Goal: Task Accomplishment & Management: Use online tool/utility

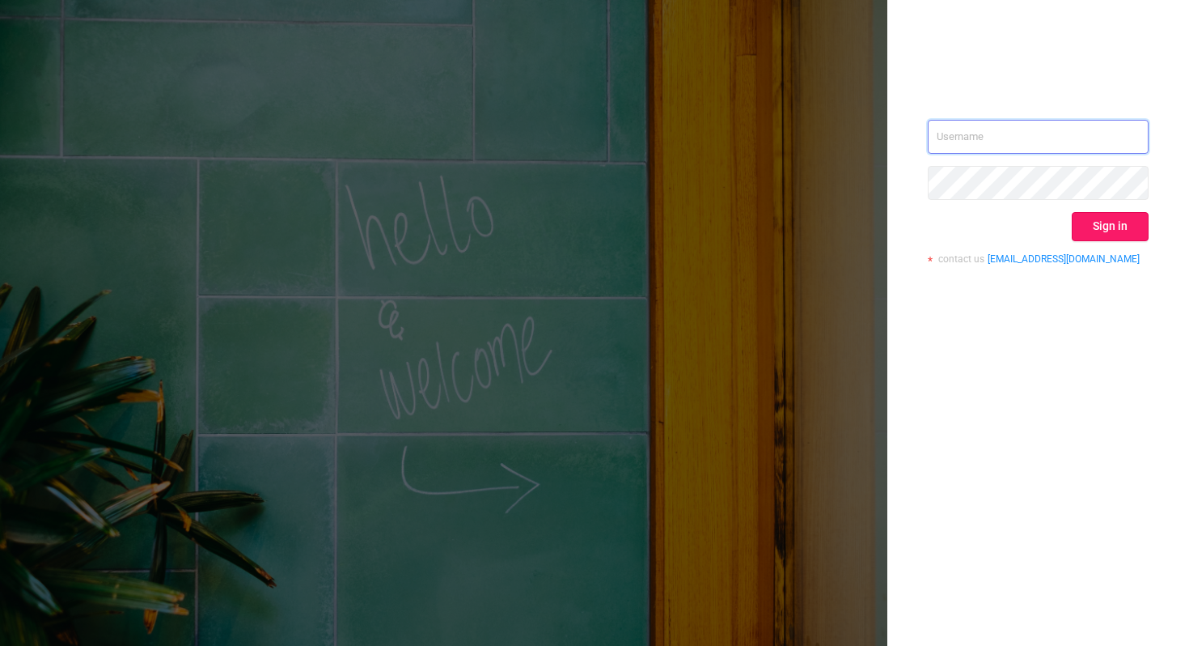
type input "[PERSON_NAME][EMAIL_ADDRESS][DOMAIN_NAME]"
click at [1090, 224] on button "Sign in" at bounding box center [1110, 226] width 77 height 29
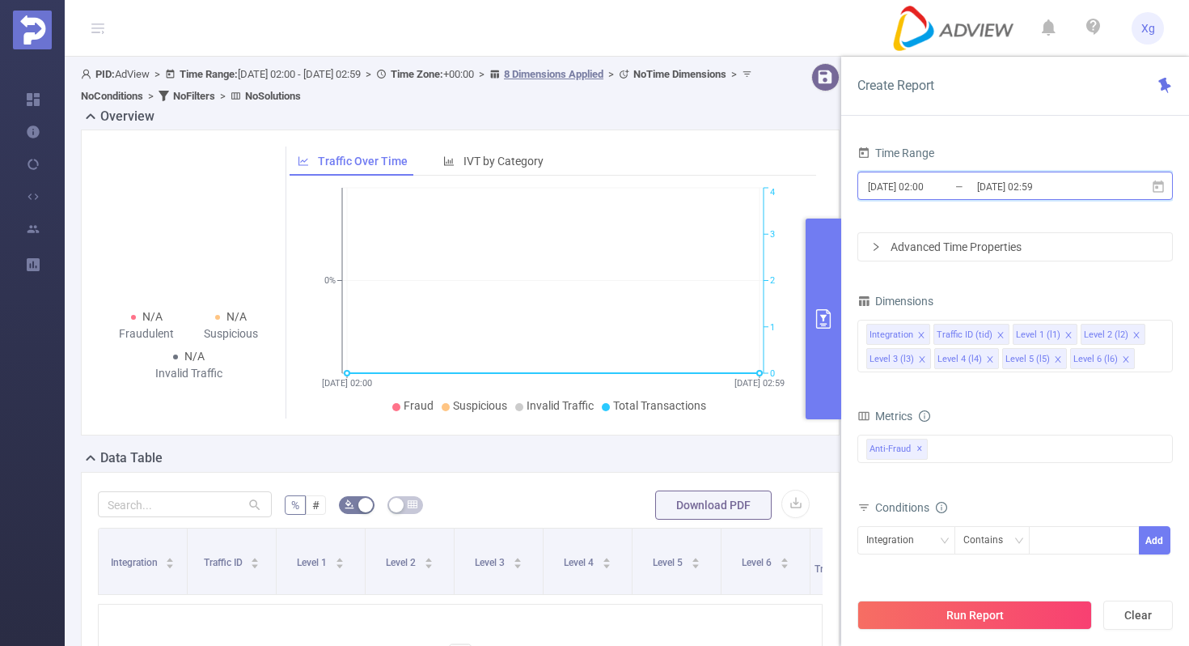
click at [1162, 181] on icon at bounding box center [1158, 186] width 11 height 12
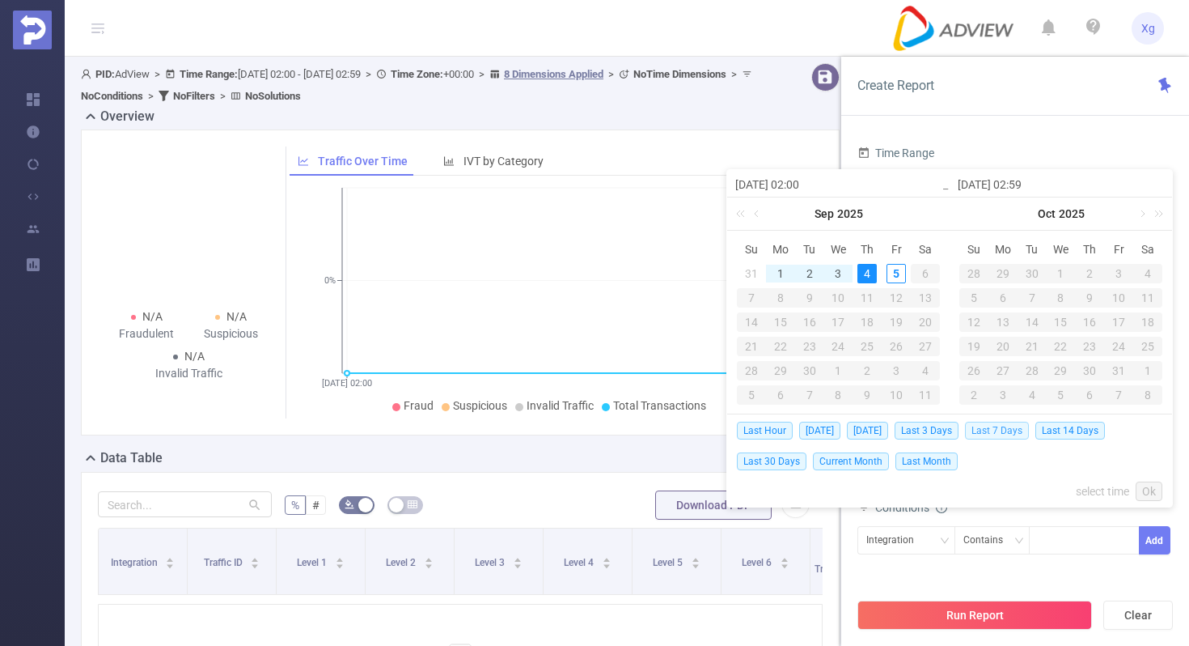
click at [1004, 432] on span "Last 7 Days" at bounding box center [997, 430] width 64 height 18
type input "[DATE] 00:00"
type input "[DATE] 23:59"
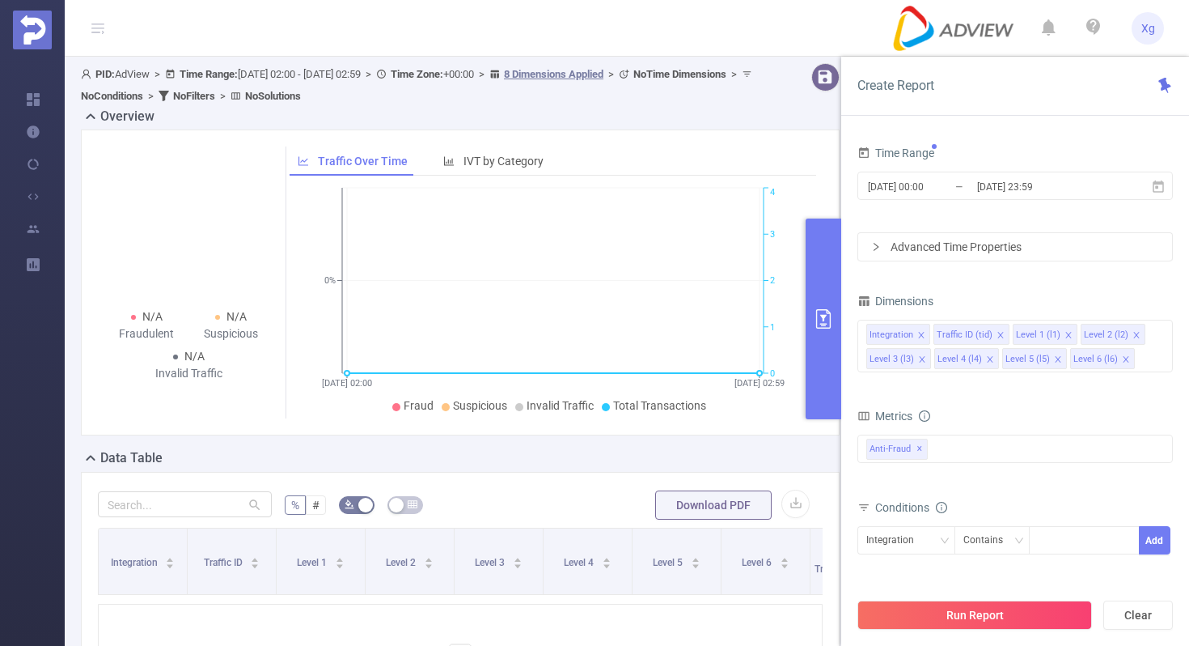
click at [1005, 287] on div "Time Range [DATE] 00:00 _ [DATE] 23:59 Advanced Time Properties Dimensions Inte…" at bounding box center [1015, 408] width 315 height 532
click at [1045, 252] on div "Advanced Time Properties" at bounding box center [1015, 247] width 314 height 28
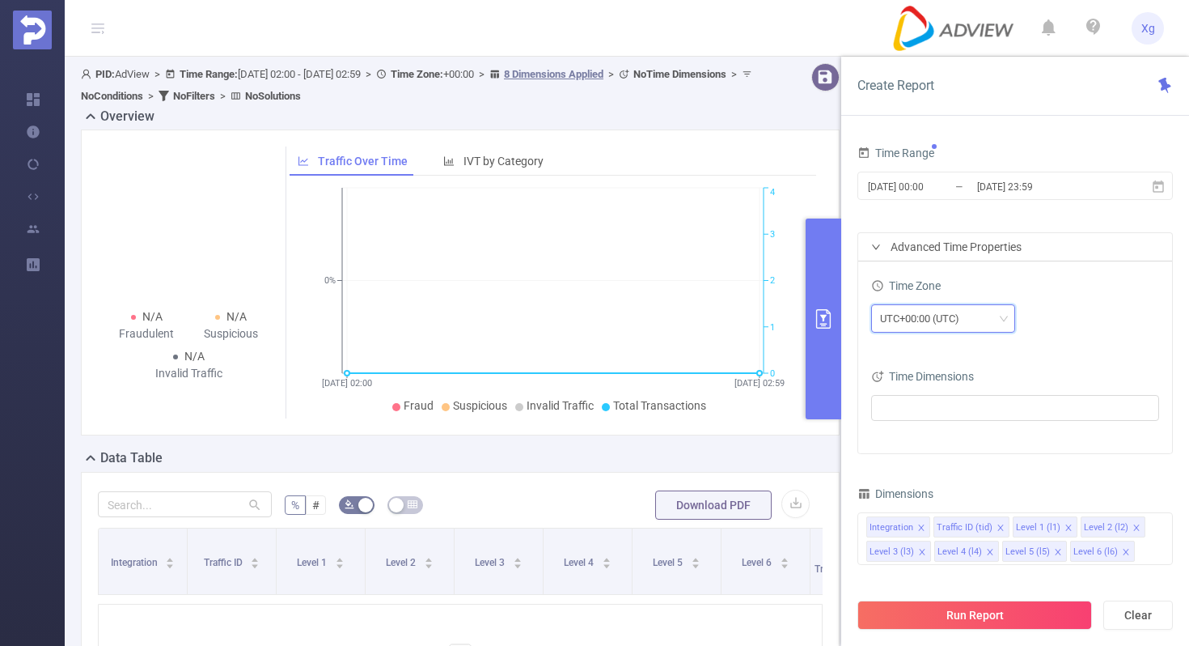
click at [954, 326] on div "UTC+00:00 (UTC)" at bounding box center [925, 318] width 91 height 27
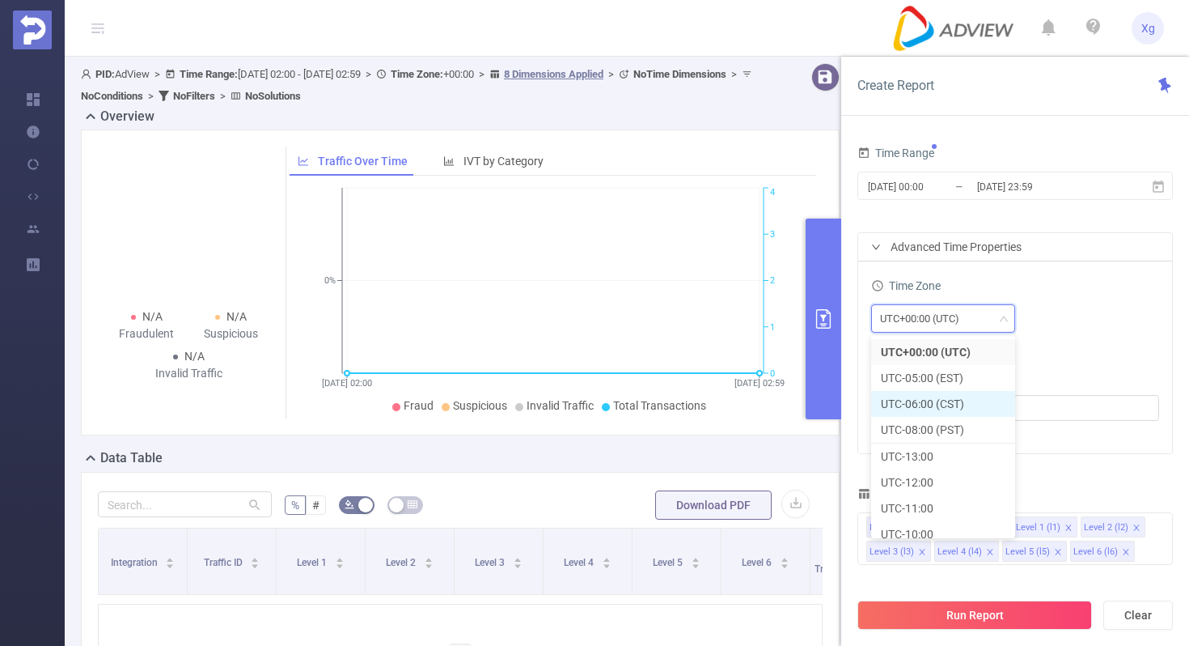
scroll to position [377, 0]
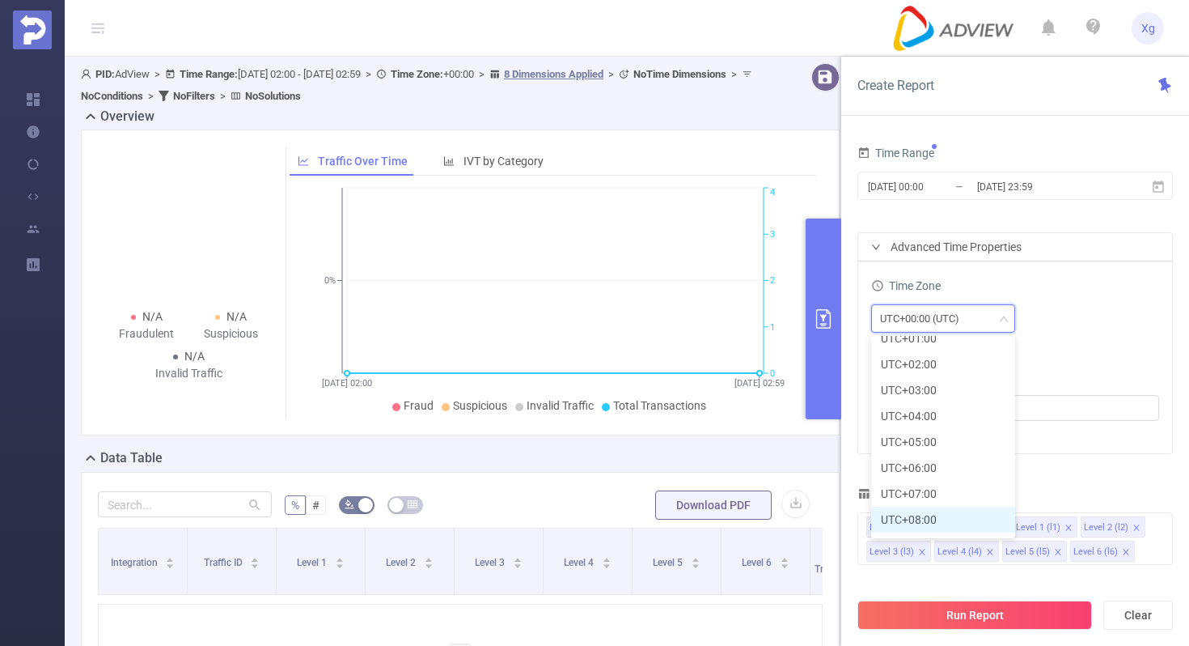
click at [914, 519] on li "UTC+08:00" at bounding box center [943, 519] width 144 height 26
click at [1060, 325] on div "UTC+08:00" at bounding box center [1015, 318] width 288 height 28
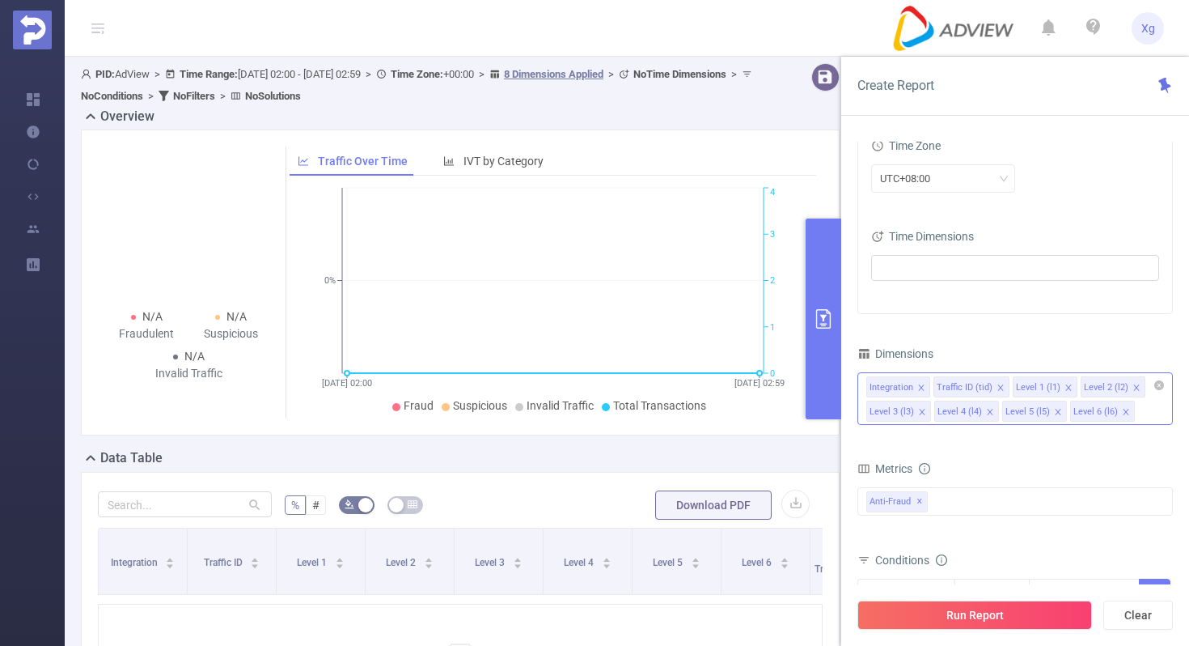
click at [918, 383] on icon "icon: close" at bounding box center [921, 387] width 8 height 8
click at [930, 386] on icon "icon: close" at bounding box center [934, 387] width 8 height 8
click at [987, 387] on icon "icon: close" at bounding box center [990, 387] width 6 height 6
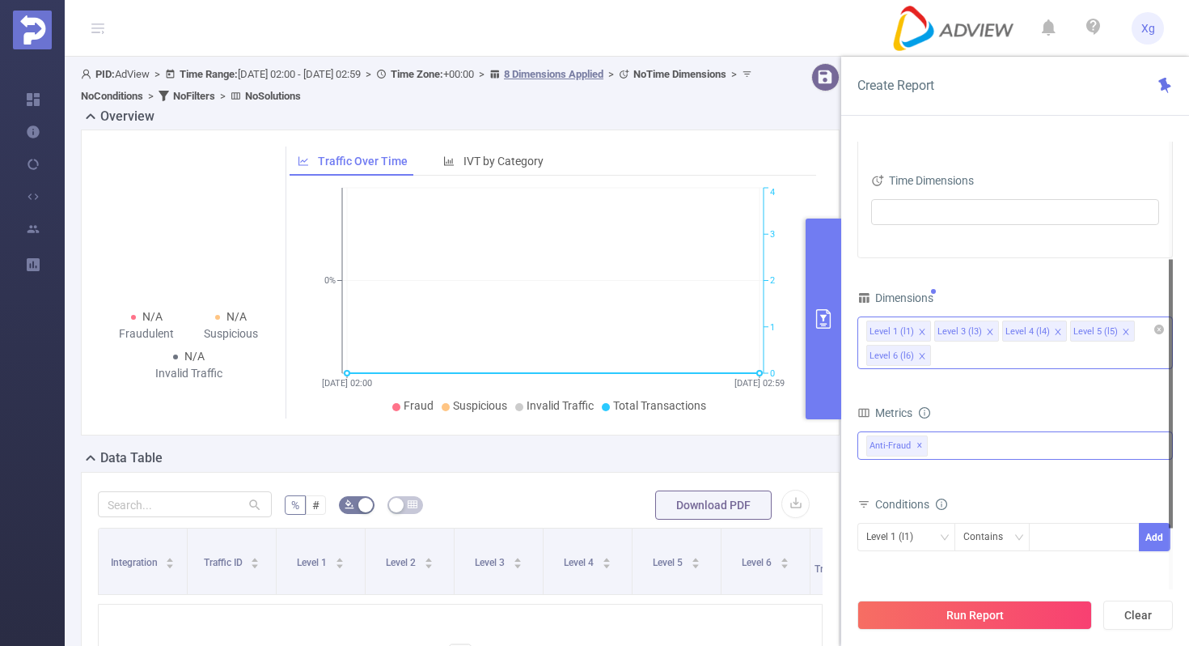
click at [968, 436] on div "Anti-Fraud ✕" at bounding box center [1015, 445] width 315 height 28
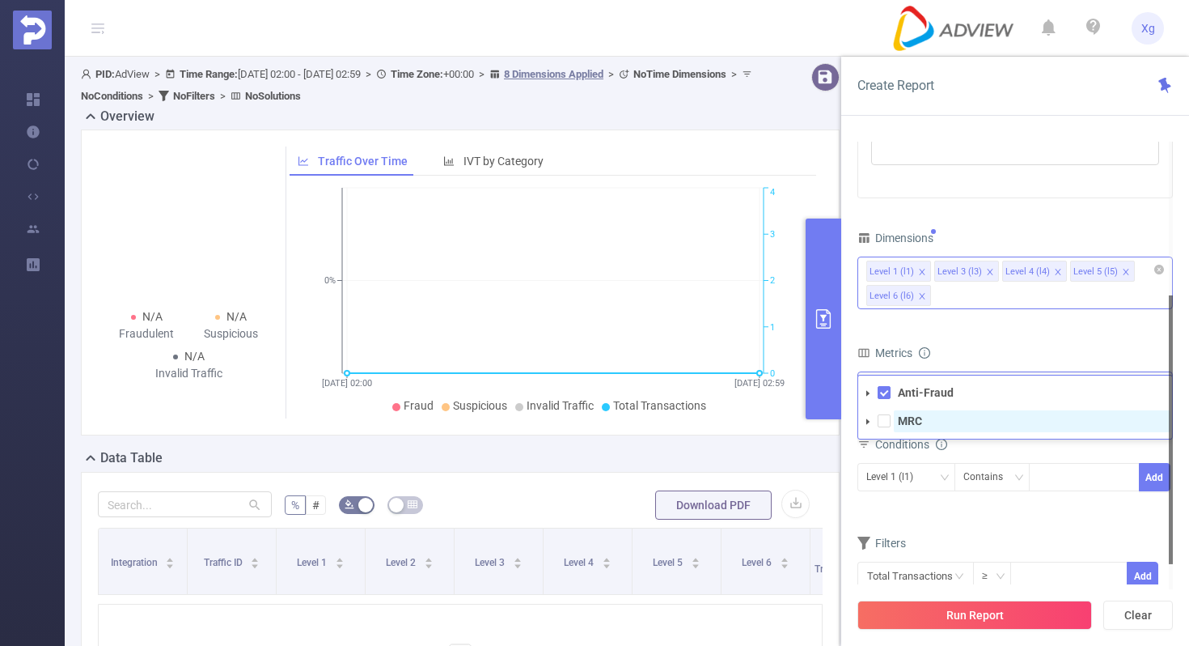
click at [902, 423] on strong "MRC" at bounding box center [910, 420] width 24 height 13
click at [911, 503] on div "Level 1 (l1) Contains Add" at bounding box center [1015, 482] width 315 height 46
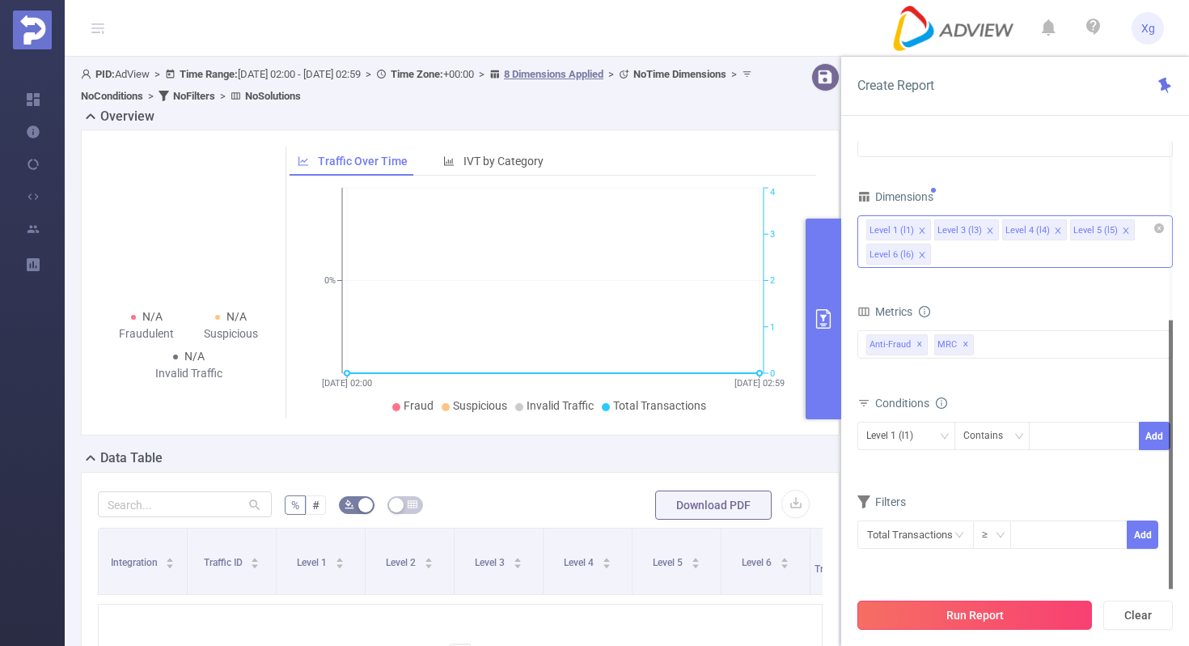
click at [955, 608] on button "Run Report" at bounding box center [975, 614] width 235 height 29
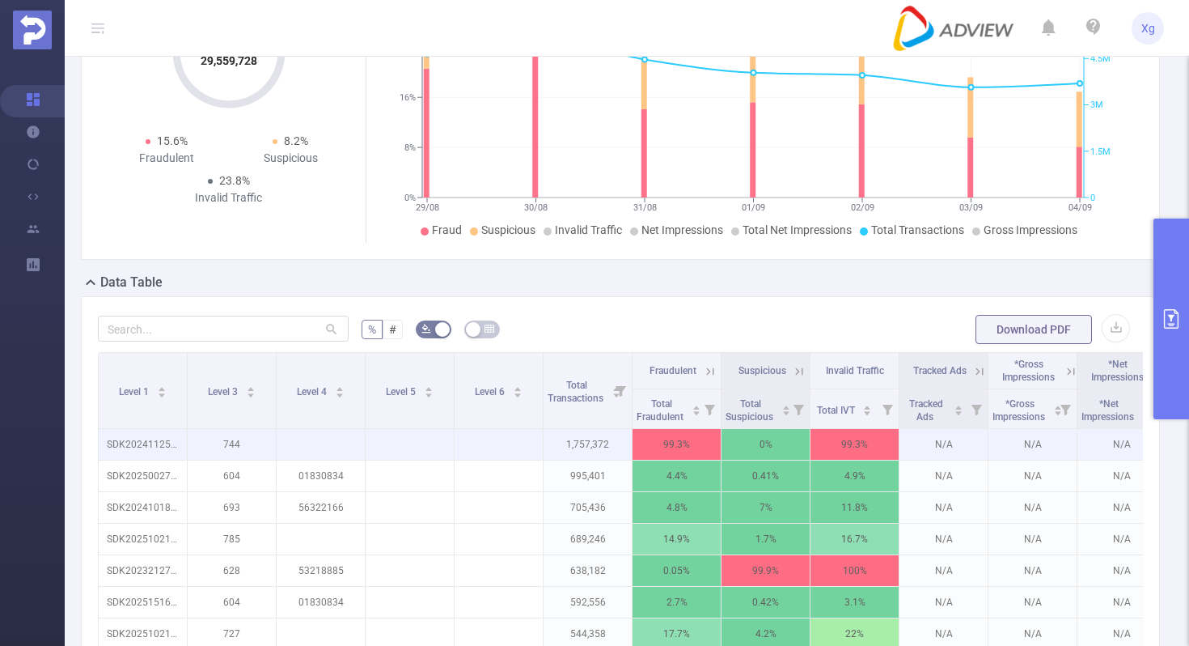
scroll to position [159, 0]
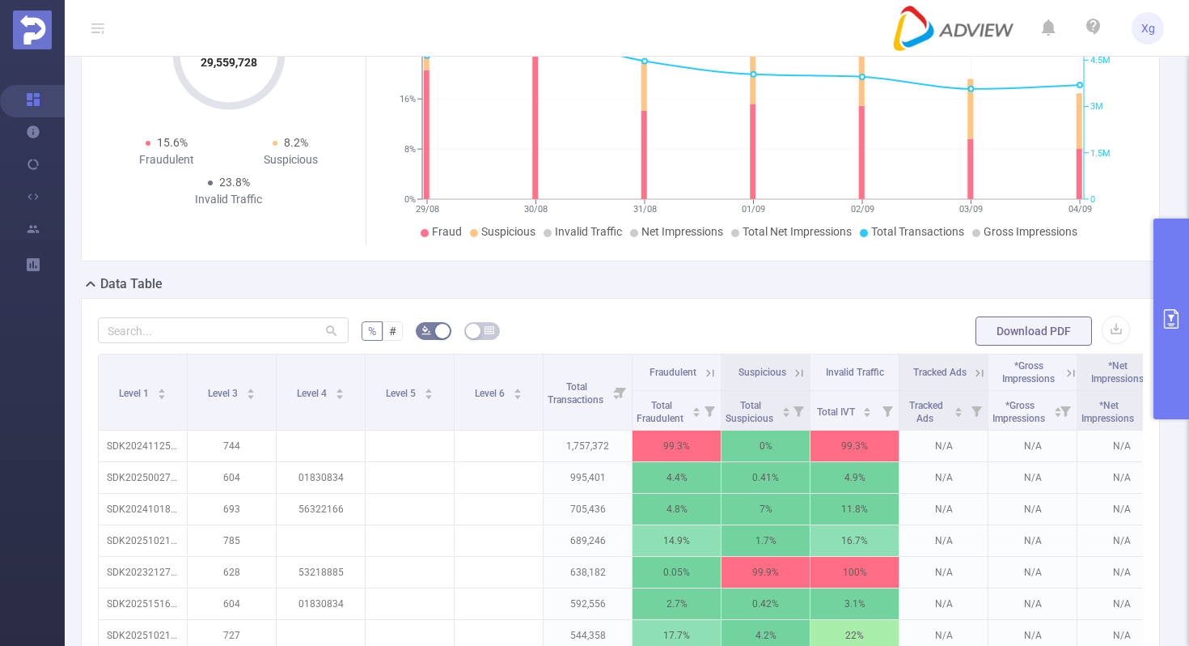
click at [1167, 273] on button "primary" at bounding box center [1172, 318] width 36 height 201
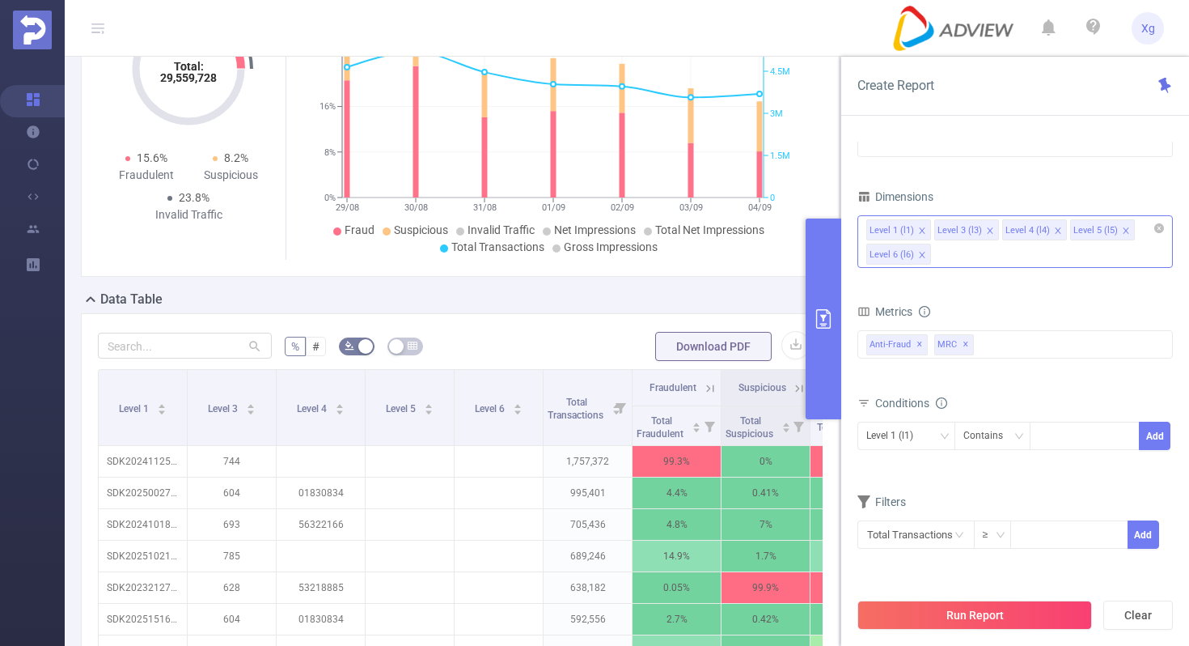
click at [1056, 229] on icon "icon: close" at bounding box center [1058, 231] width 8 height 8
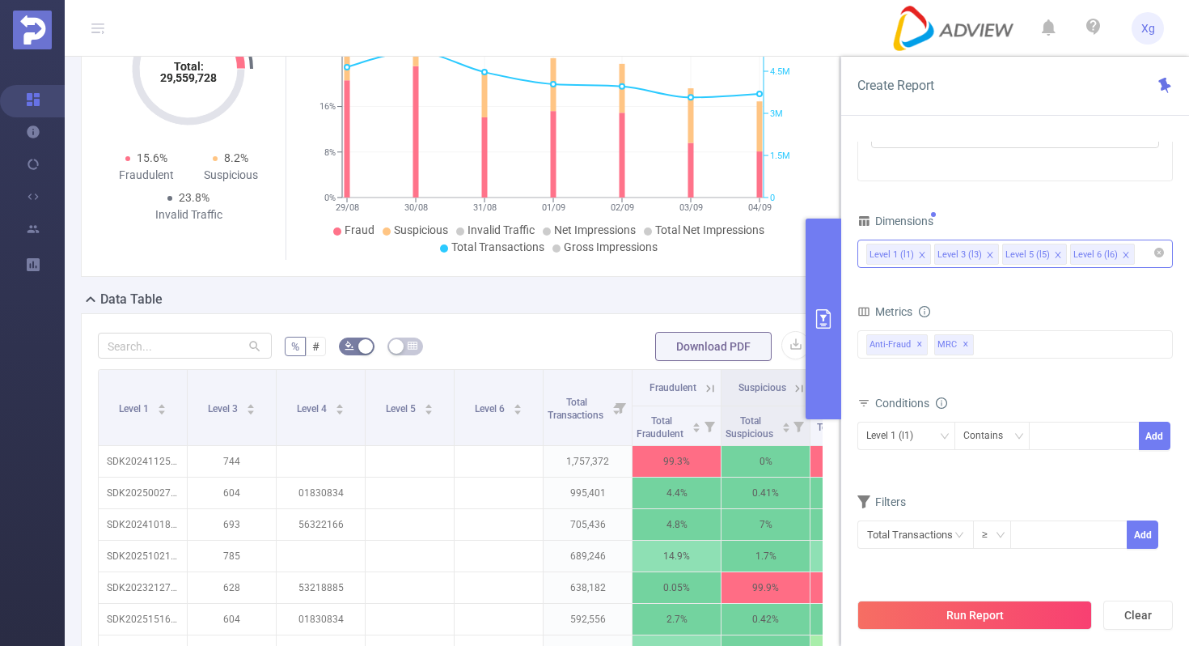
click at [1027, 199] on div "Time Range [DATE] 00:00 _ [DATE] 23:59 Advanced Time Properties Time Zone UTC+0…" at bounding box center [1015, 219] width 315 height 701
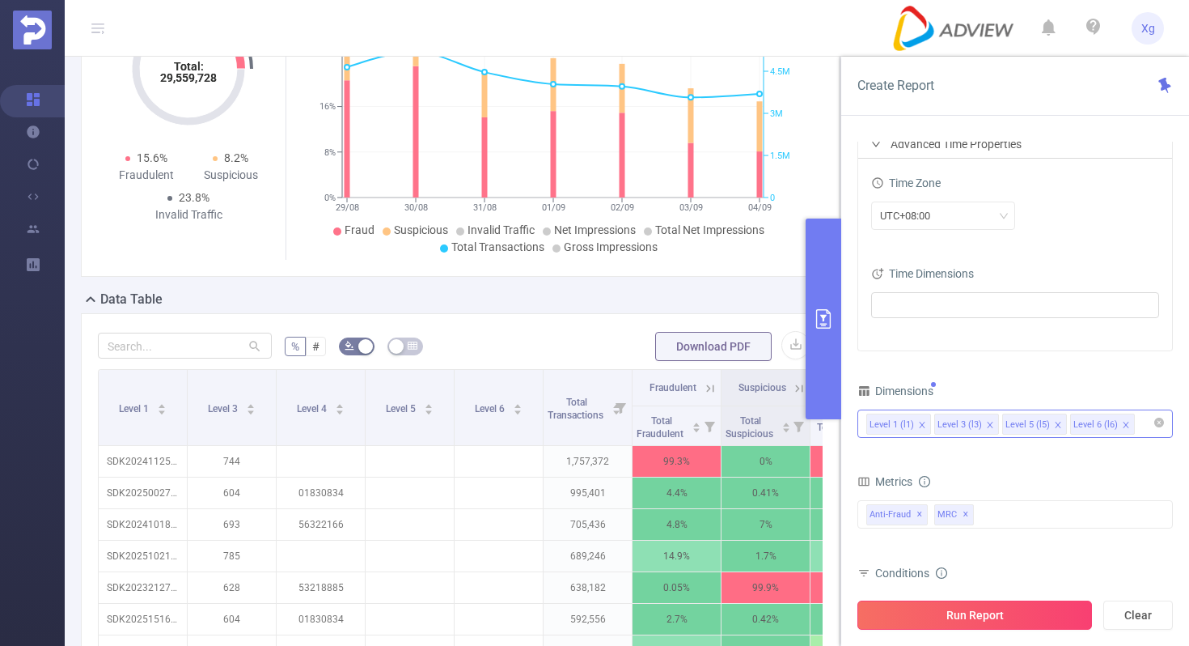
click at [961, 609] on button "Run Report" at bounding box center [975, 614] width 235 height 29
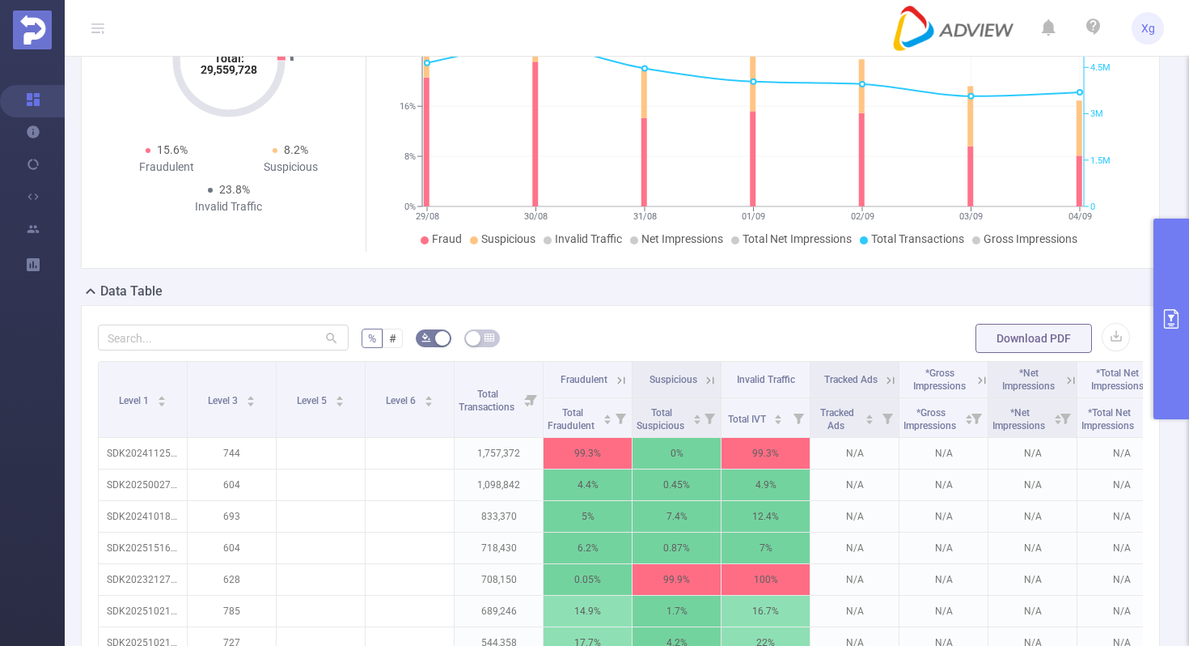
scroll to position [146, 0]
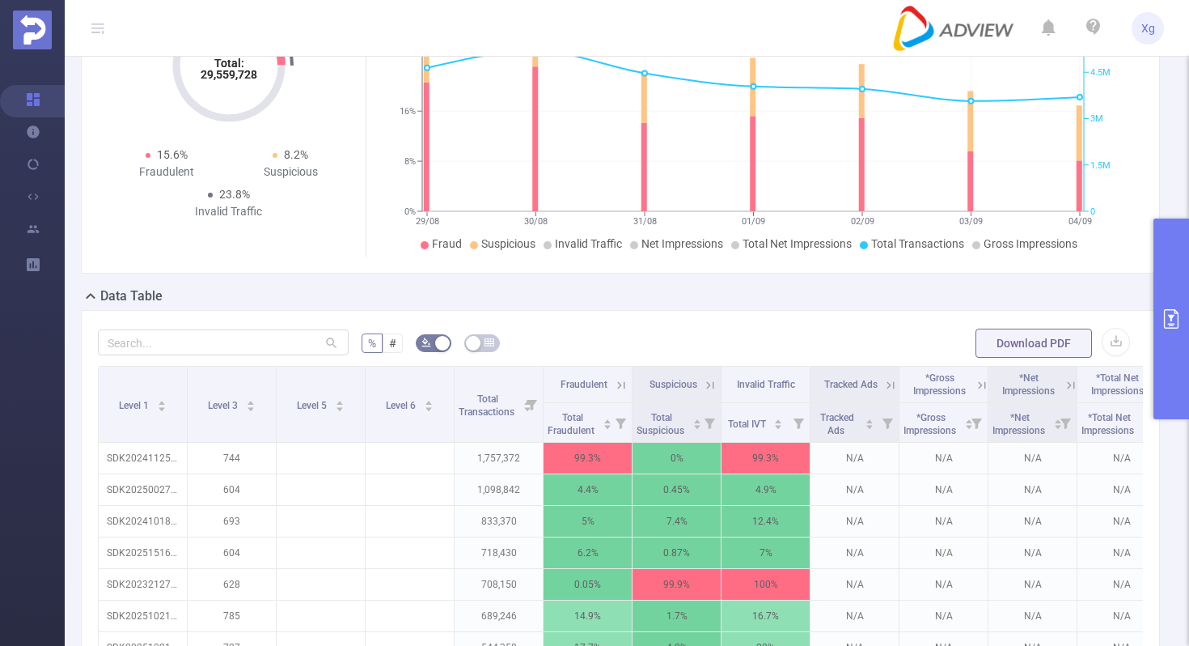
click at [1174, 283] on button "primary" at bounding box center [1172, 318] width 36 height 201
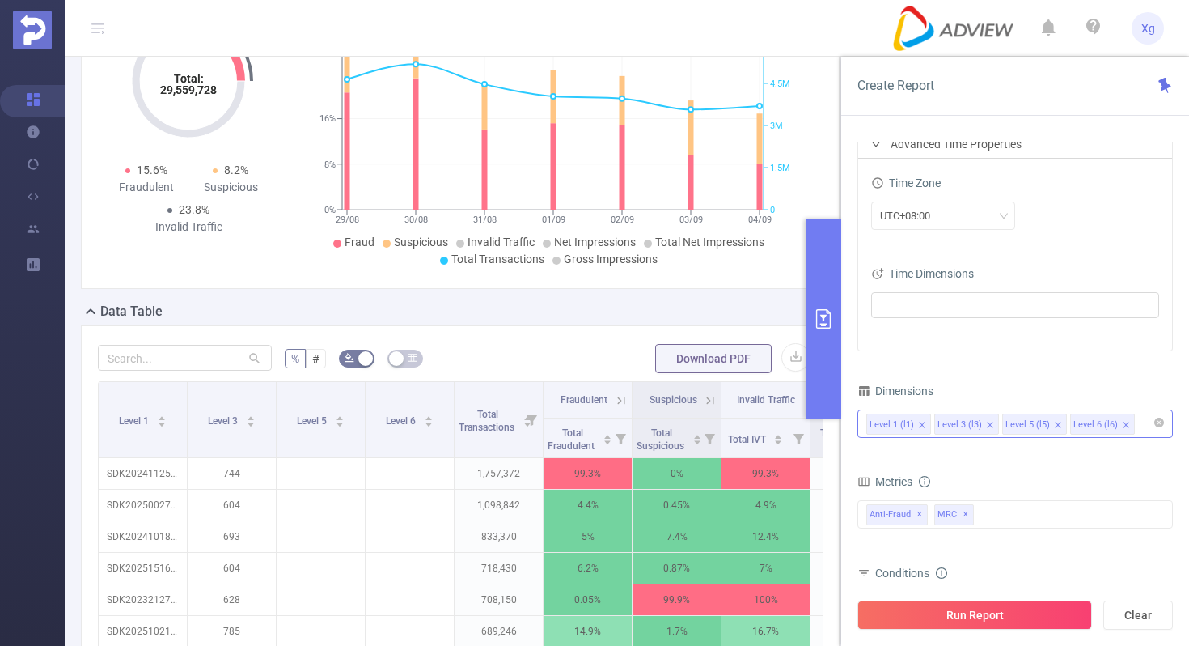
click at [989, 421] on icon "icon: close" at bounding box center [990, 425] width 8 height 8
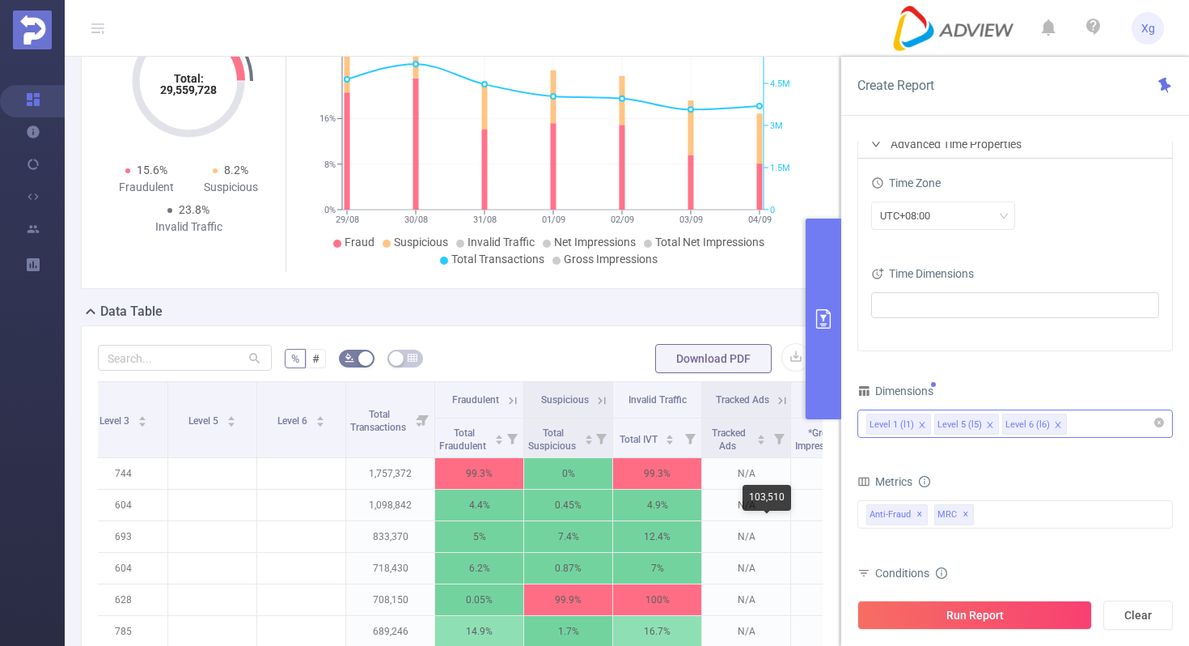
scroll to position [0, 137]
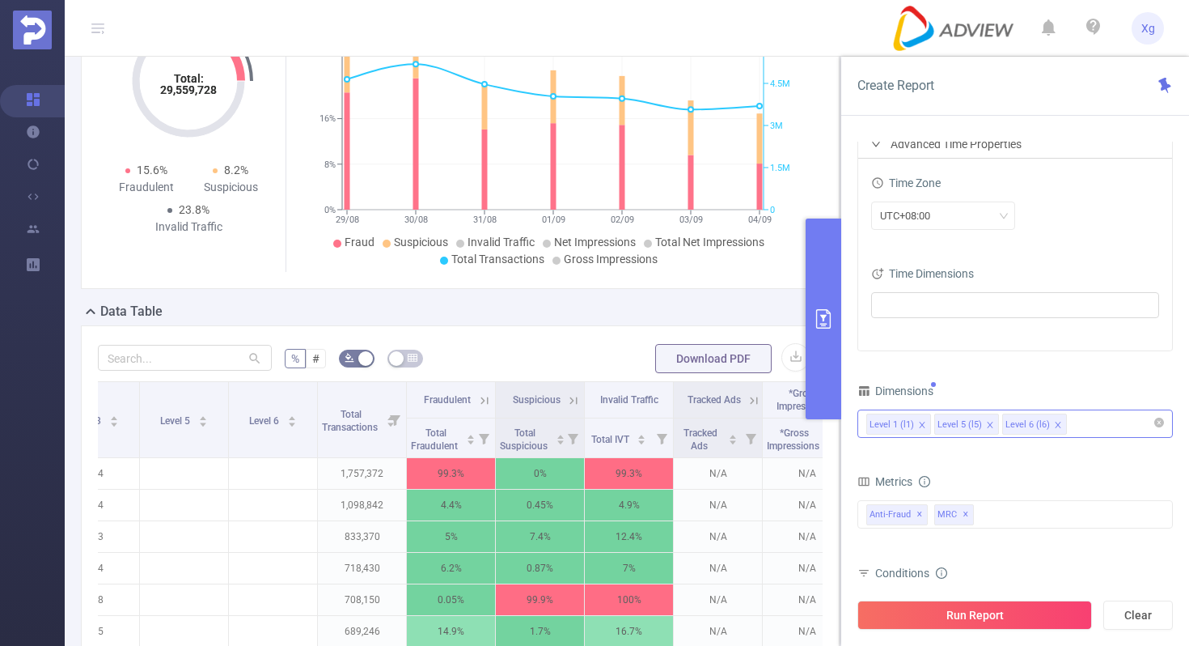
click at [1102, 419] on div "Level 1 (l1) Level 5 (l5) Level 6 (l6)" at bounding box center [1015, 423] width 298 height 27
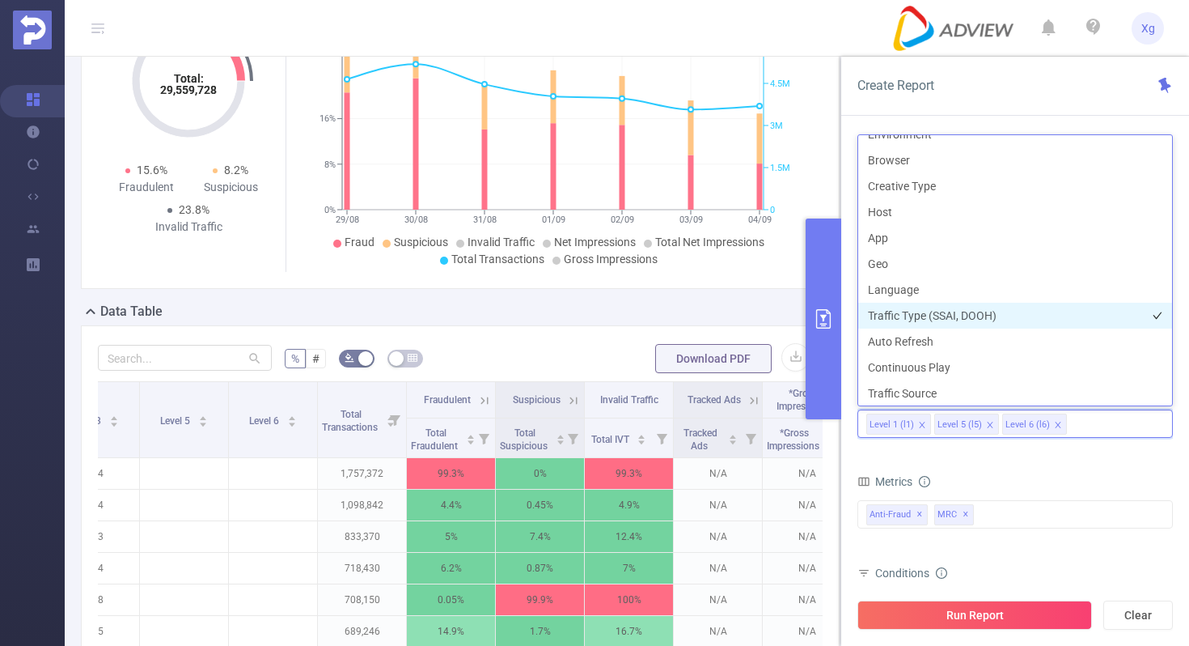
scroll to position [254, 0]
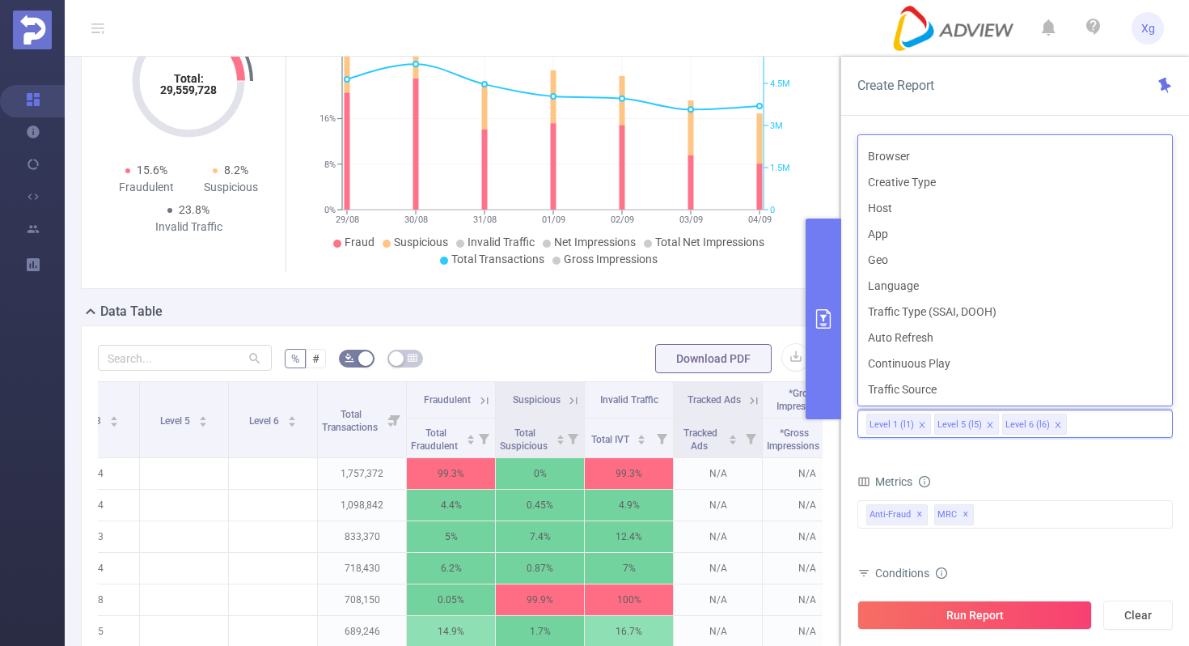
click at [972, 460] on form "Dimensions Level 1 (l1) Level 5 (l5) Level 6 (l6) Metrics Total Fraudulent Bot/…" at bounding box center [1015, 559] width 315 height 360
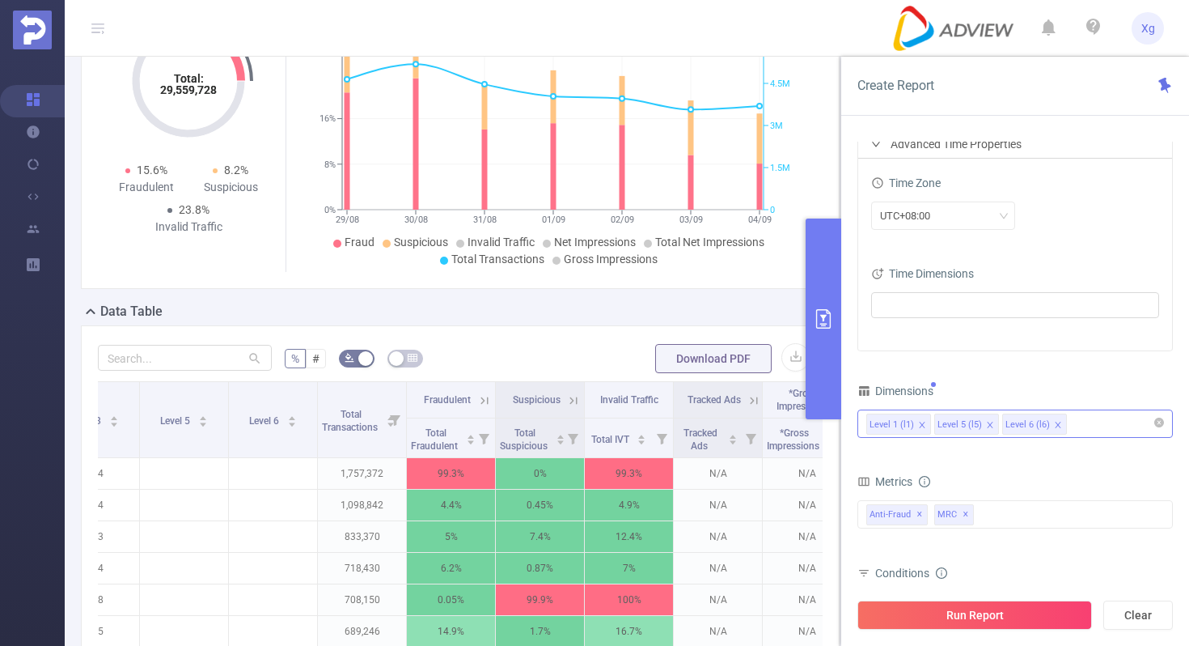
click at [1100, 421] on div "Level 1 (l1) Level 5 (l5) Level 6 (l6)" at bounding box center [1015, 423] width 298 height 27
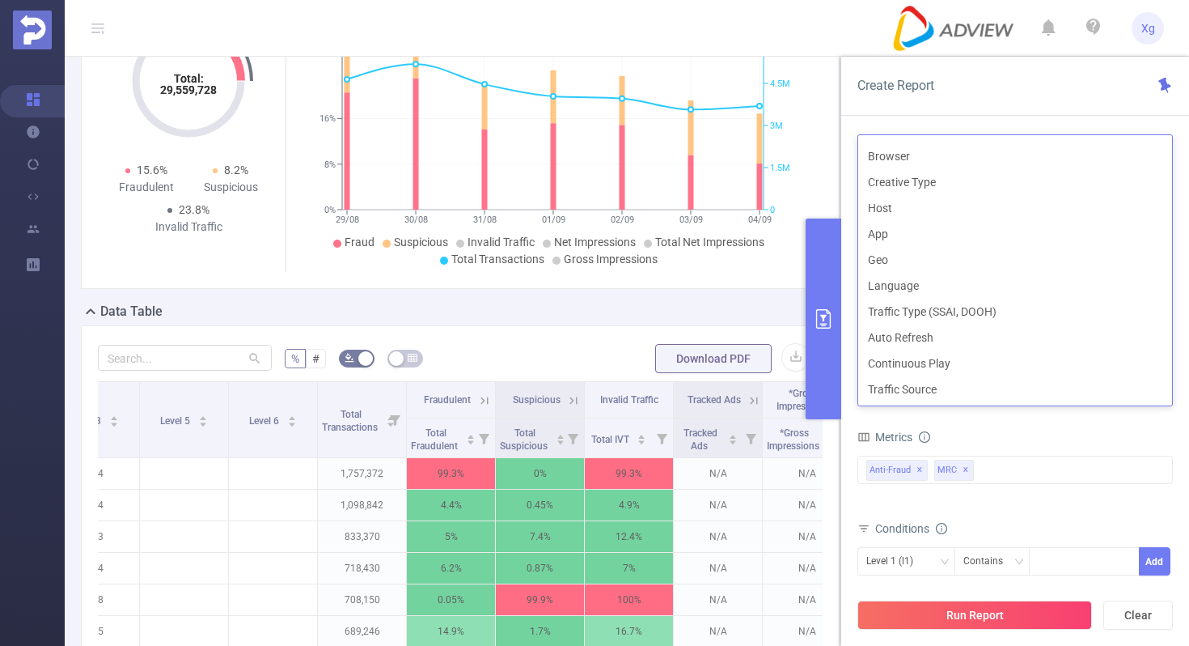
click at [984, 438] on div "Metrics" at bounding box center [1015, 439] width 315 height 27
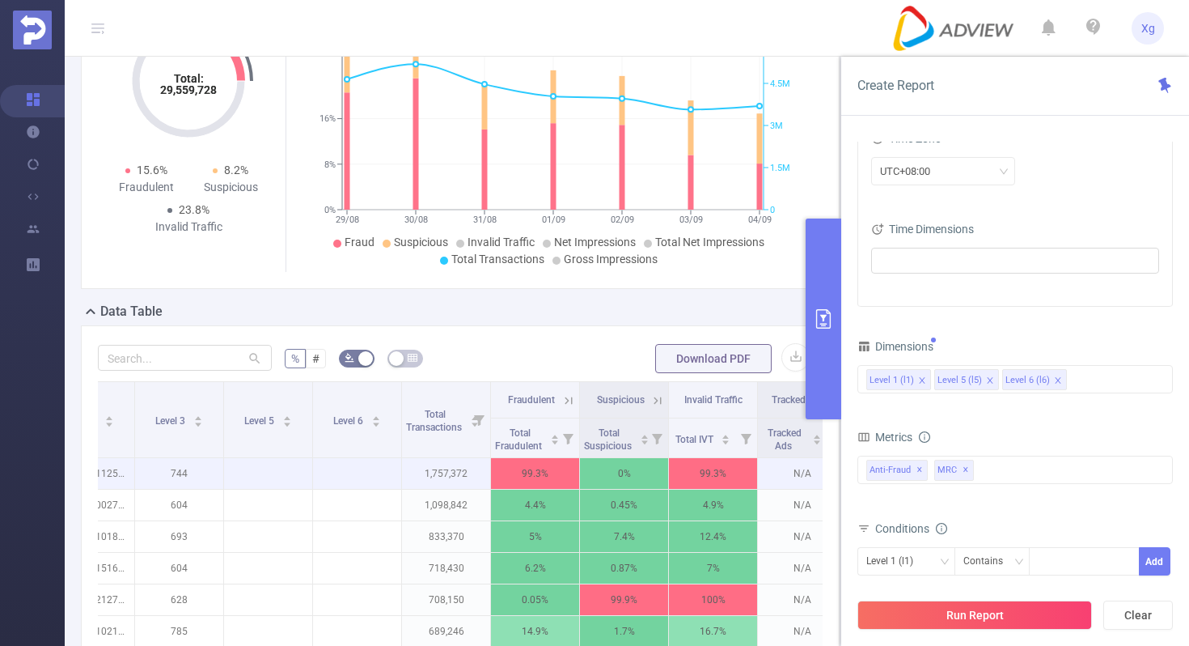
scroll to position [0, 0]
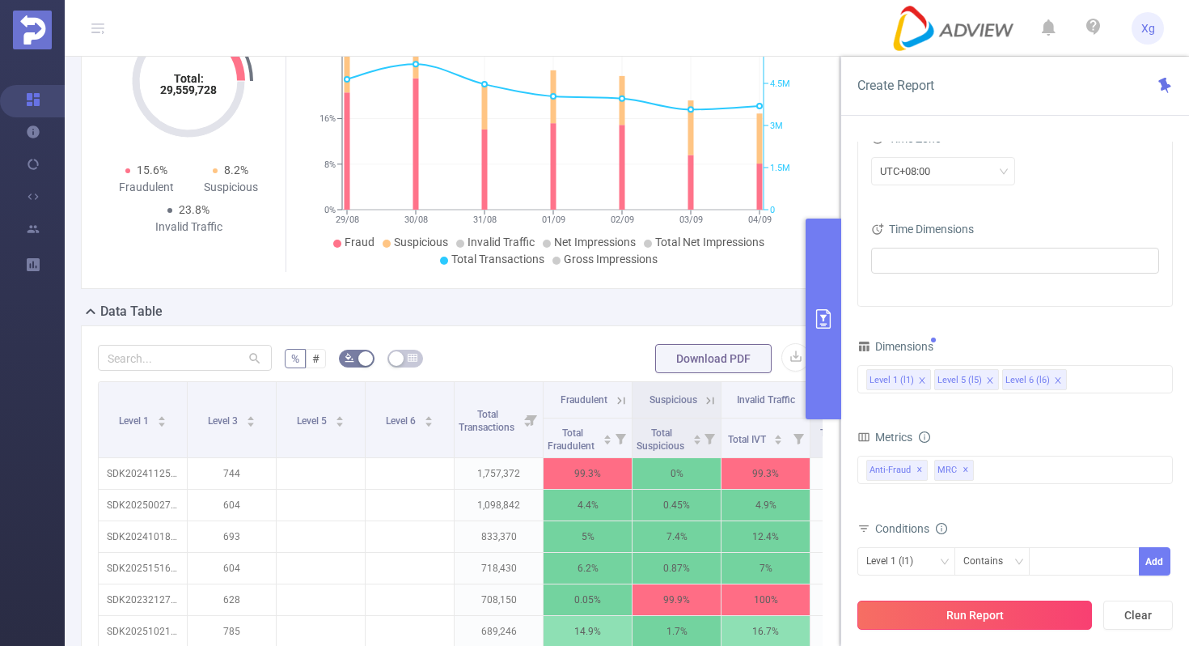
click at [970, 621] on button "Run Report" at bounding box center [975, 614] width 235 height 29
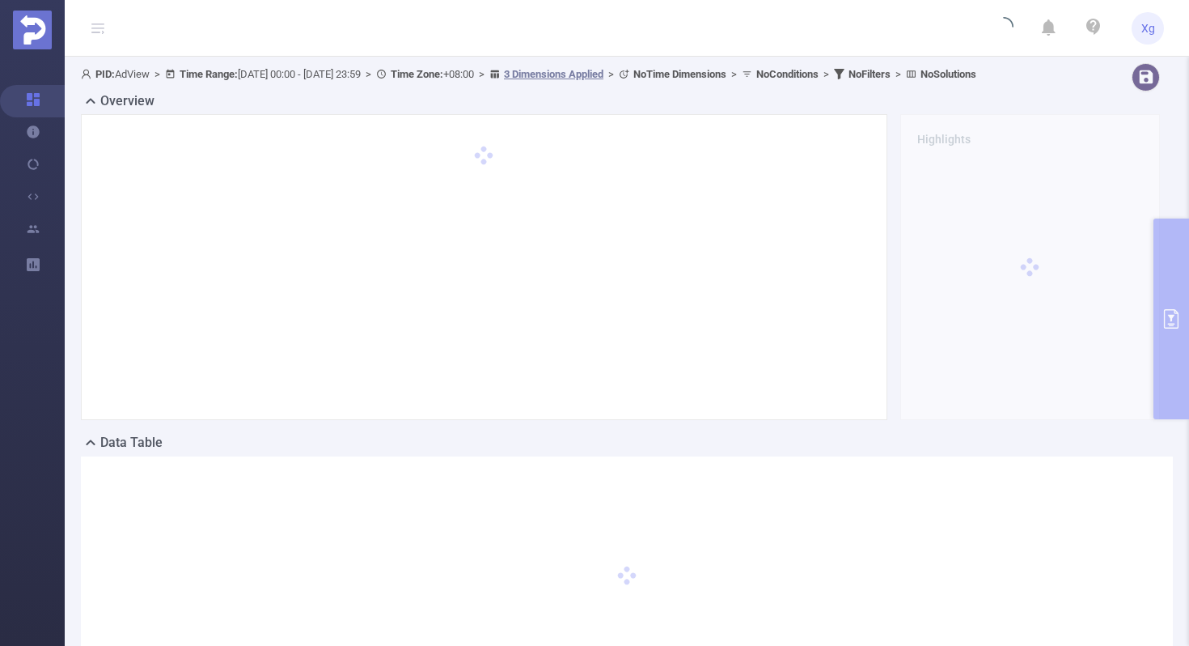
click at [290, 74] on span "PID: AdView > Time Range: [DATE] 00:00 - [DATE] 23:59 > Time Zone: +08:00 > 3 D…" at bounding box center [529, 74] width 896 height 12
click at [383, 77] on span "PID: AdView > Time Range: [DATE] 00:00 - [DATE] 23:59 > Time Zone: +08:00 > 3 D…" at bounding box center [529, 74] width 896 height 12
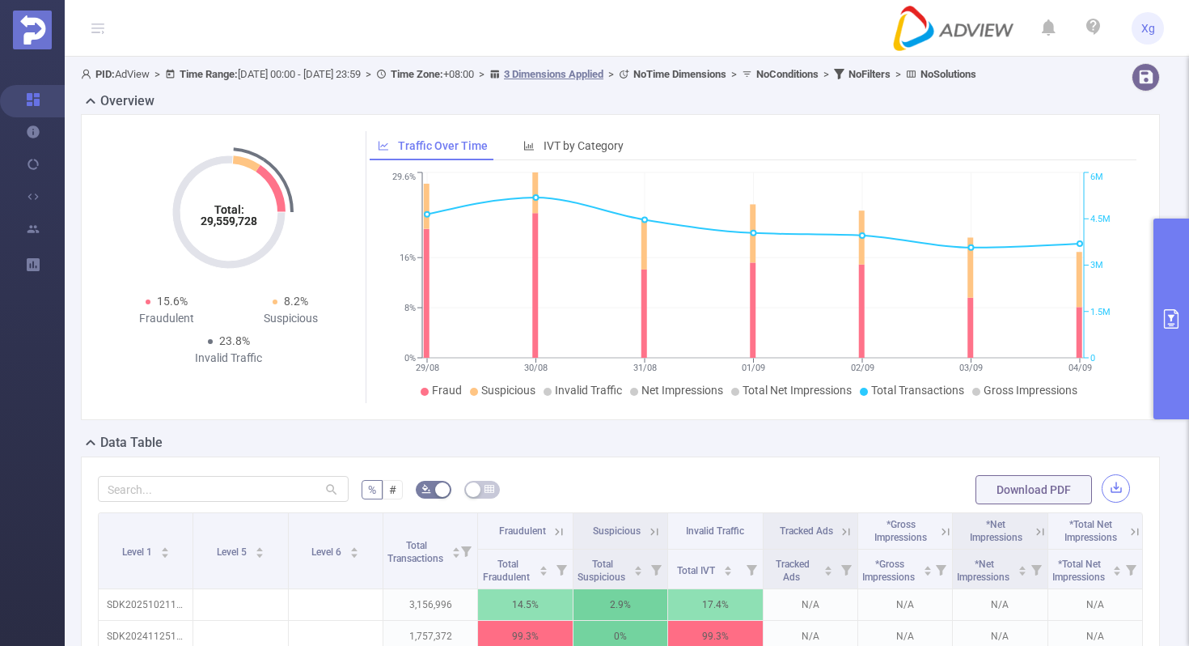
click at [1124, 502] on button "button" at bounding box center [1116, 488] width 28 height 28
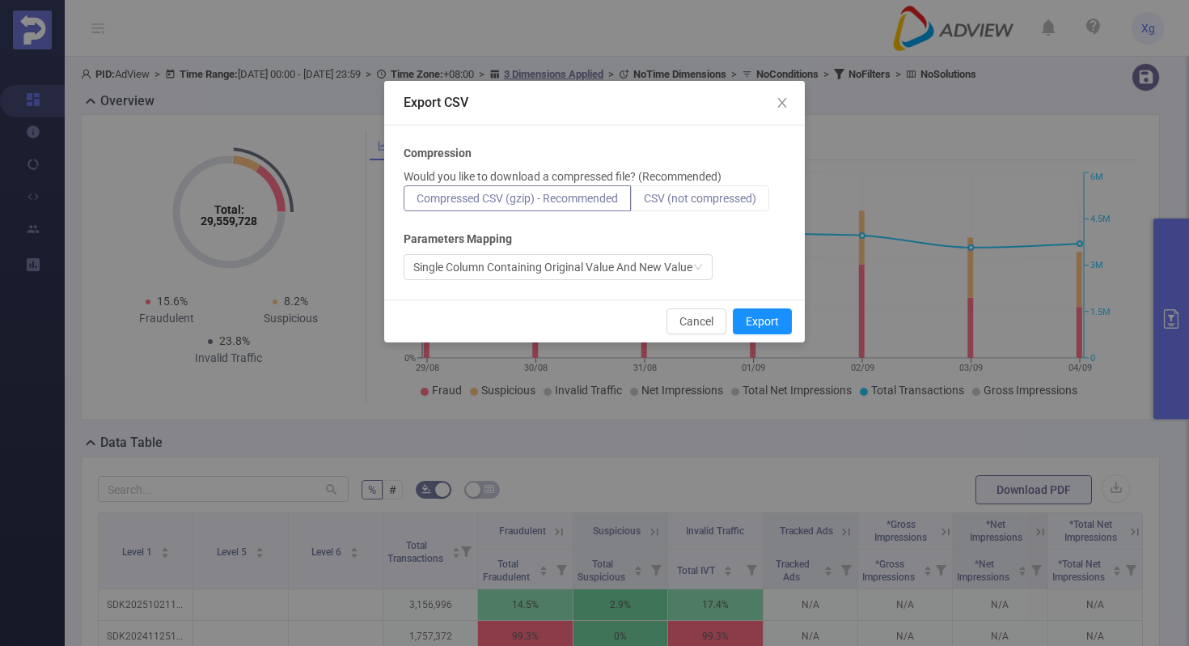
click at [718, 205] on label "CSV (not compressed)" at bounding box center [700, 198] width 138 height 26
click at [644, 202] on input "CSV (not compressed)" at bounding box center [644, 202] width 0 height 0
click at [768, 332] on button "Export" at bounding box center [762, 321] width 59 height 26
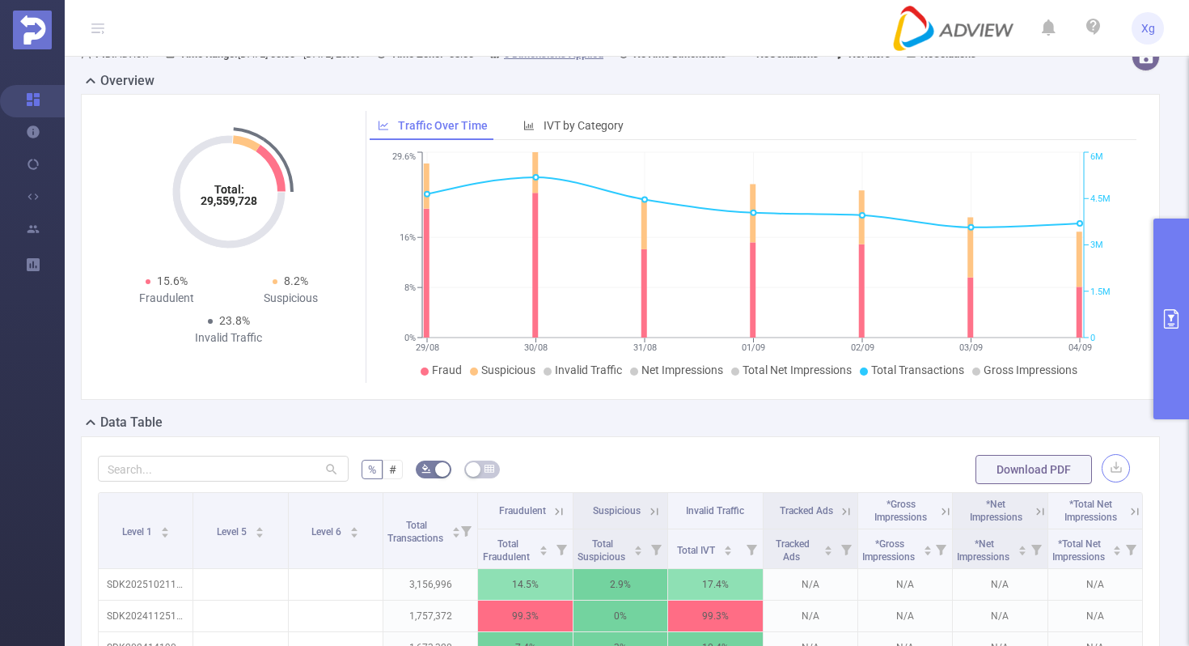
scroll to position [6, 0]
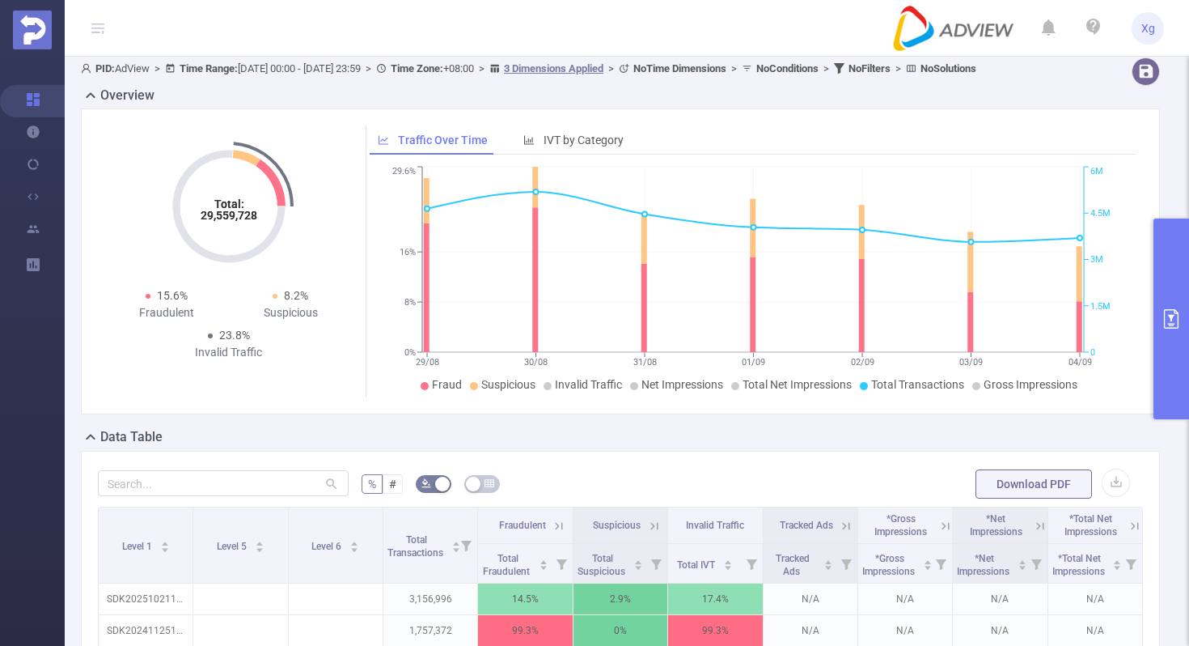
click at [802, 128] on div "Total: 29,559,728 Total: 29,559,728 15.6% Fraudulent 8.2% Suspicious 23.8% Inva…" at bounding box center [620, 261] width 1079 height 306
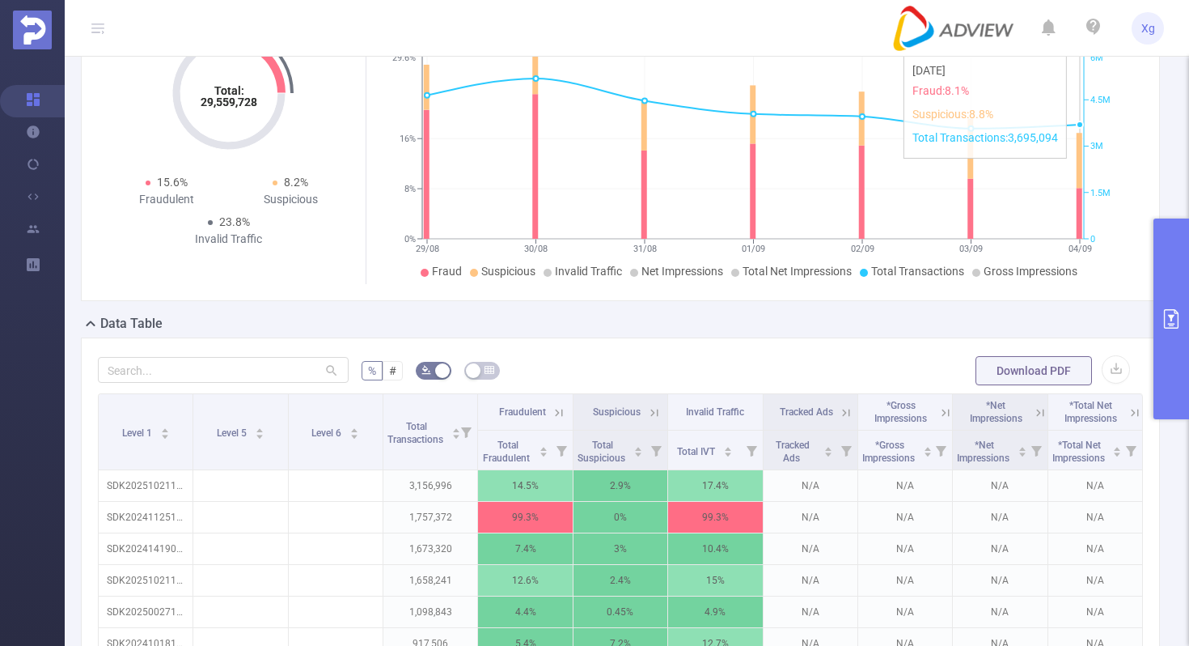
scroll to position [0, 0]
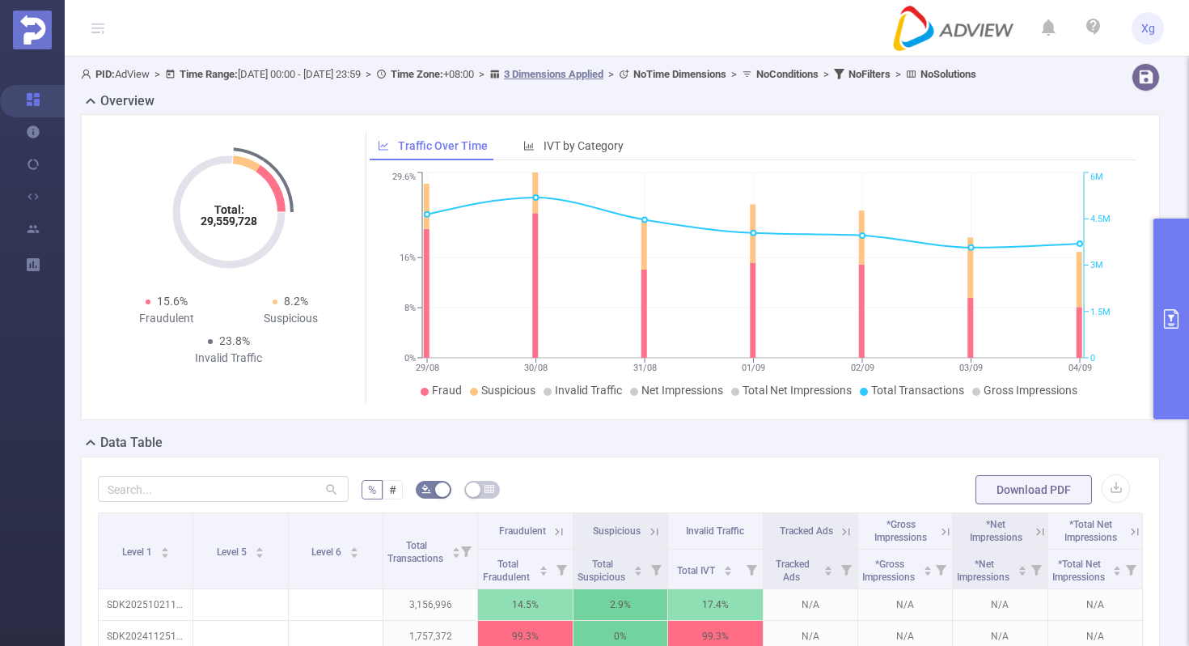
click at [1173, 290] on button "primary" at bounding box center [1172, 318] width 36 height 201
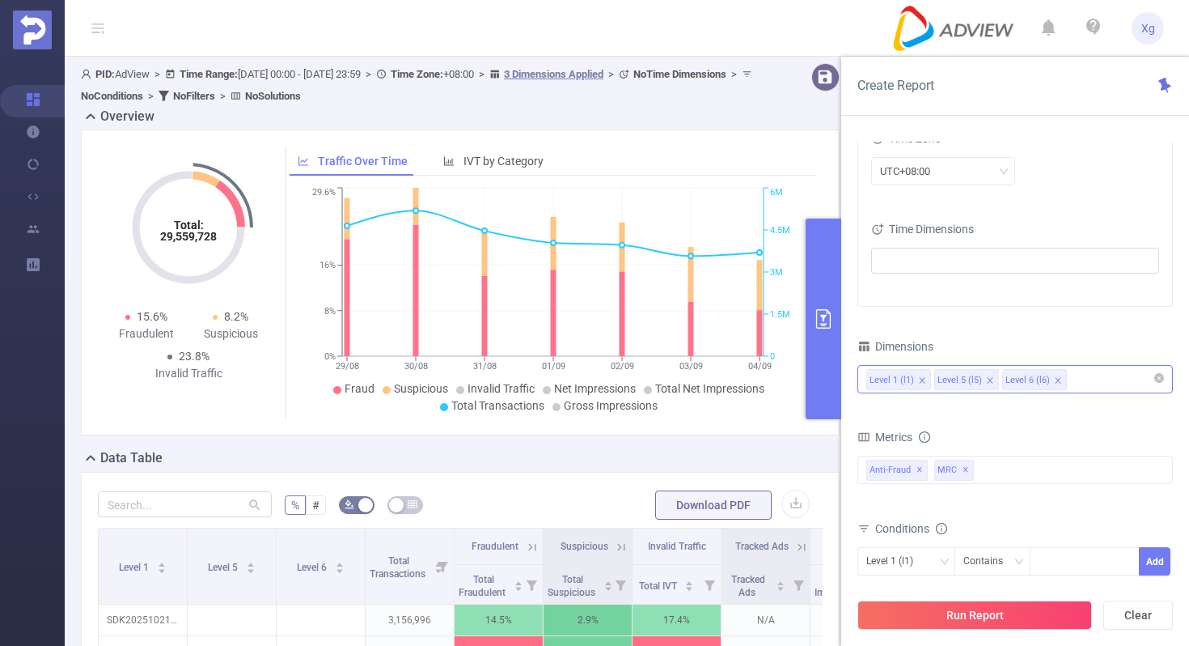
click at [1090, 384] on div "Level 1 (l1) Level 5 (l5) Level 6 (l6)" at bounding box center [1015, 379] width 298 height 27
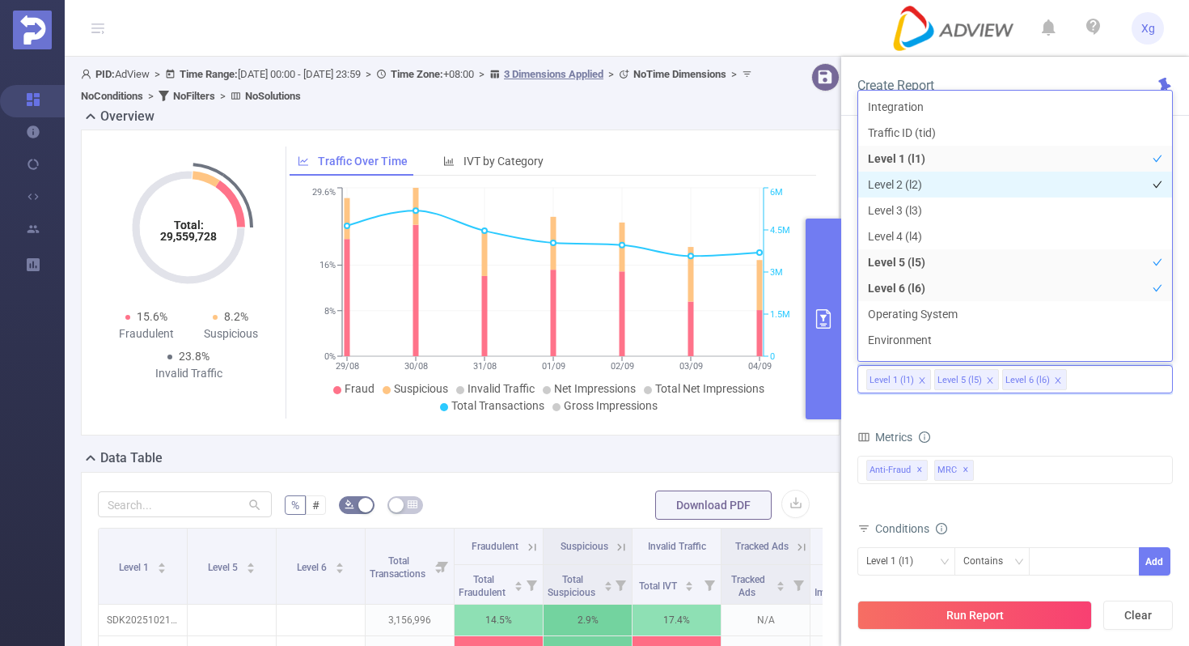
click at [917, 180] on li "Level 2 (l2)" at bounding box center [1015, 185] width 314 height 26
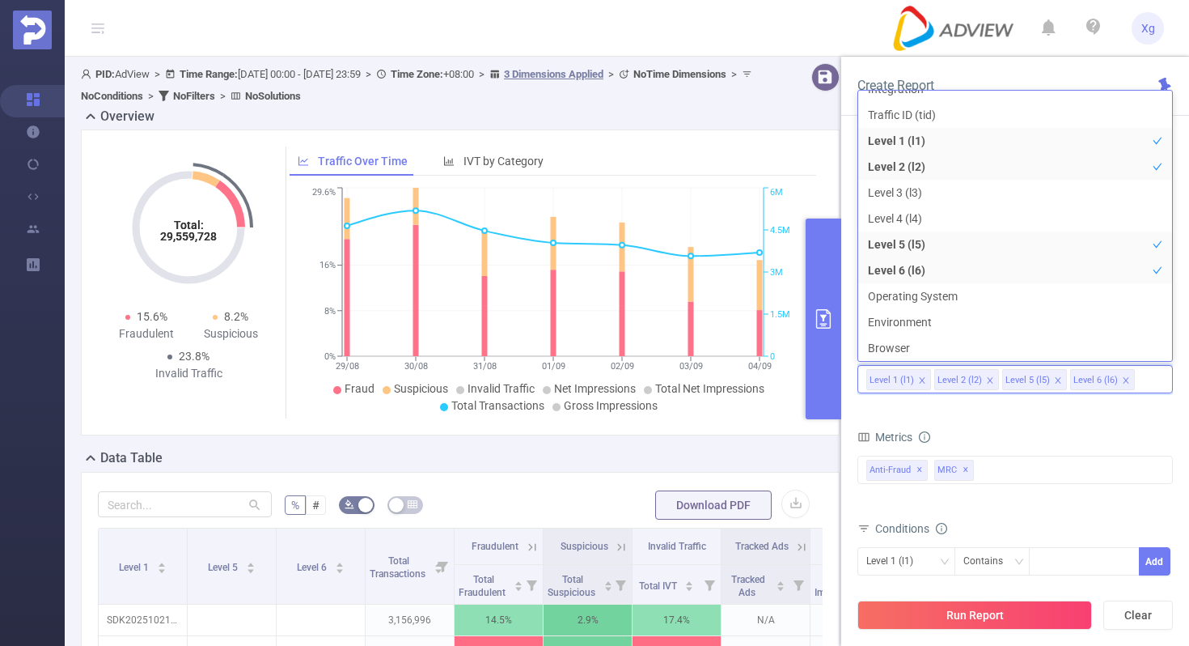
click at [987, 380] on icon "icon: close" at bounding box center [990, 380] width 6 height 6
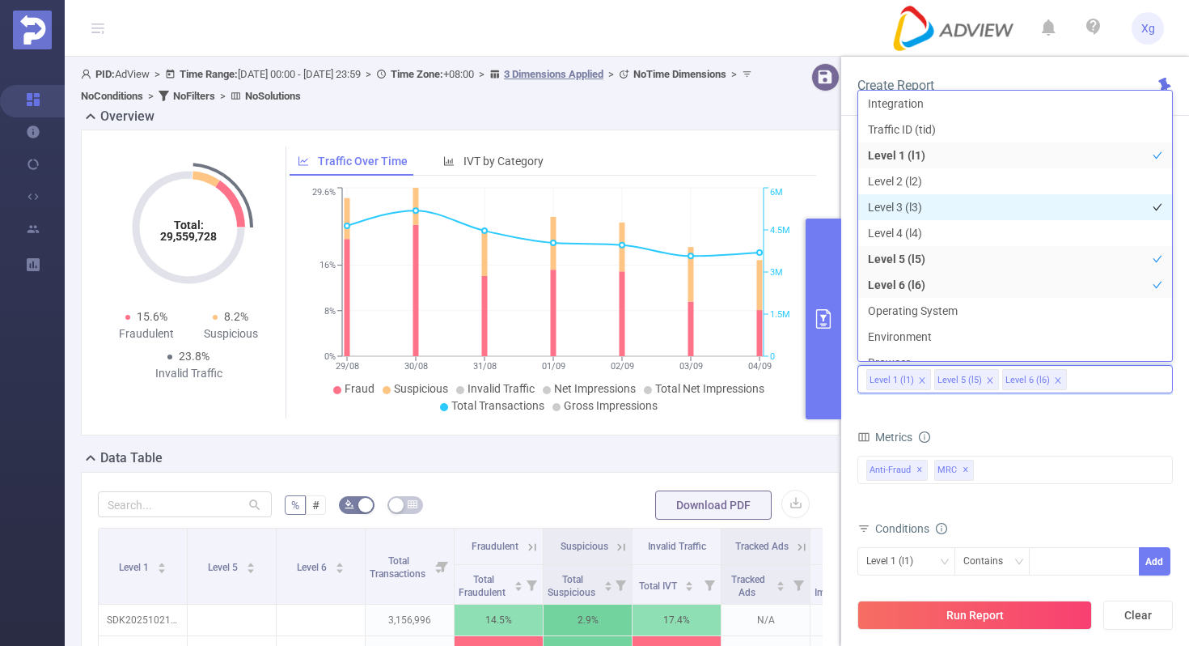
click at [920, 214] on li "Level 3 (l3)" at bounding box center [1015, 207] width 314 height 26
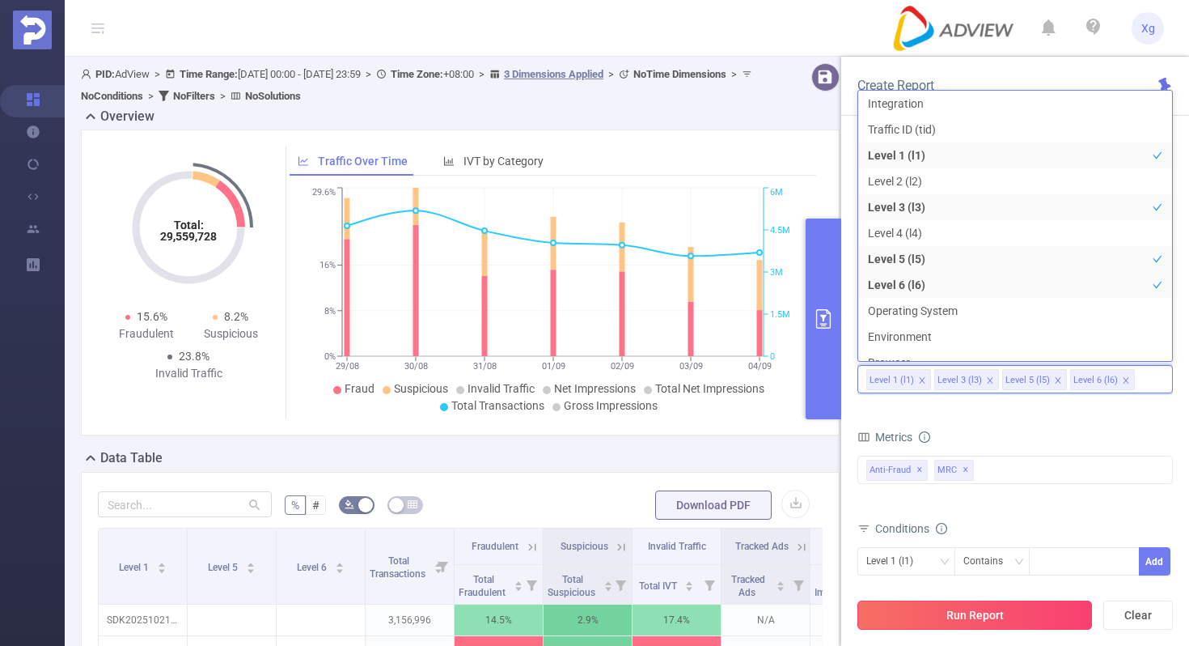
click at [994, 616] on button "Run Report" at bounding box center [975, 614] width 235 height 29
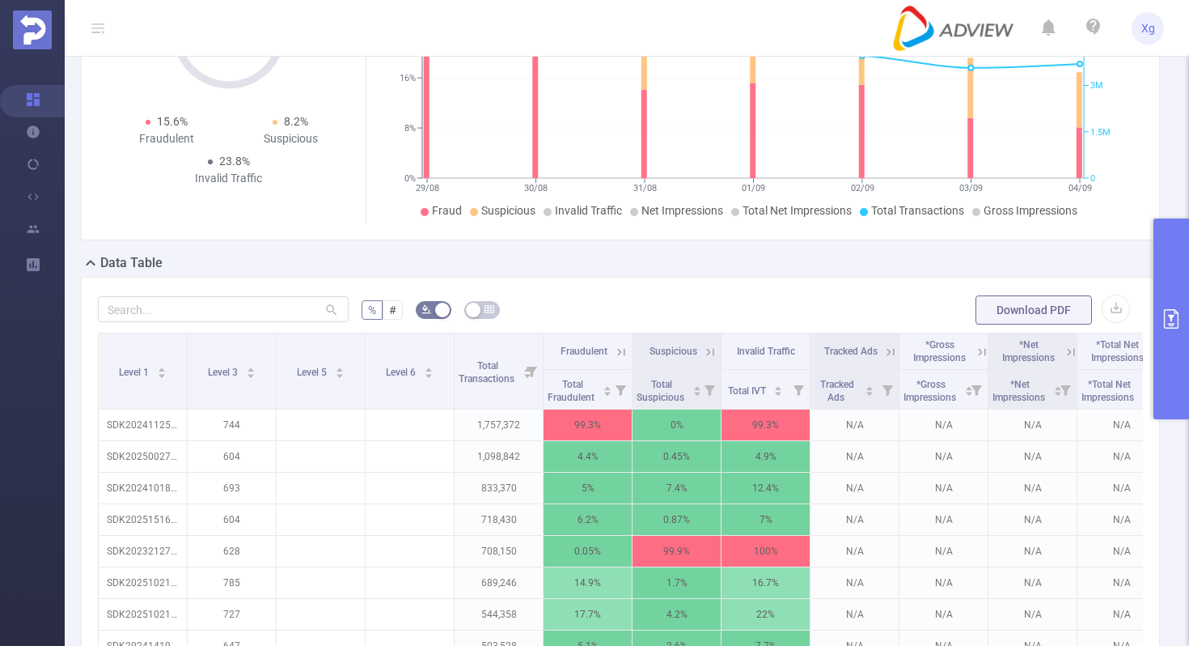
scroll to position [219, 0]
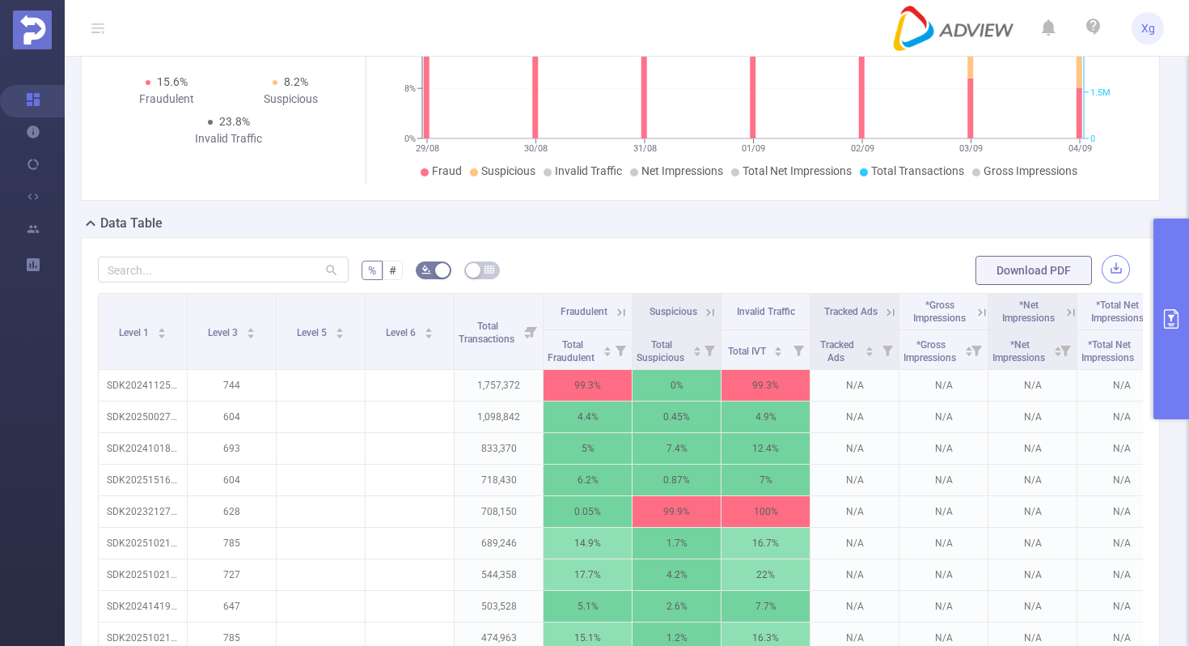
click at [1109, 282] on button "button" at bounding box center [1116, 269] width 28 height 28
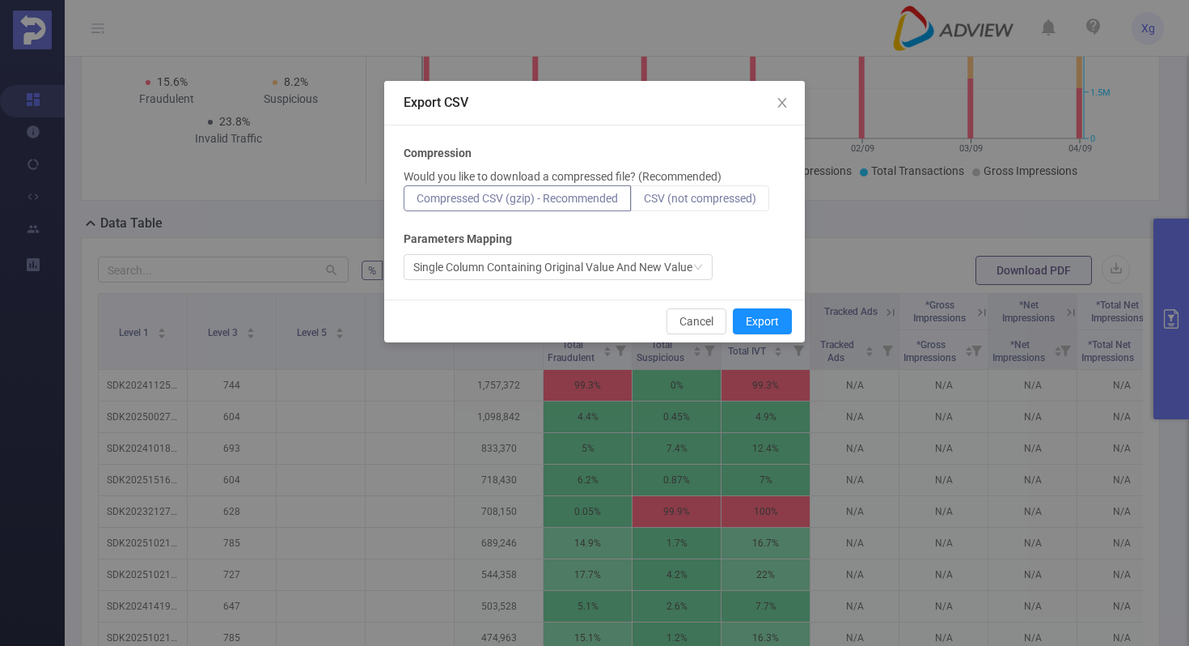
click at [677, 208] on label "CSV (not compressed)" at bounding box center [700, 198] width 138 height 26
click at [644, 202] on input "CSV (not compressed)" at bounding box center [644, 202] width 0 height 0
click at [770, 333] on button "Export" at bounding box center [762, 321] width 59 height 26
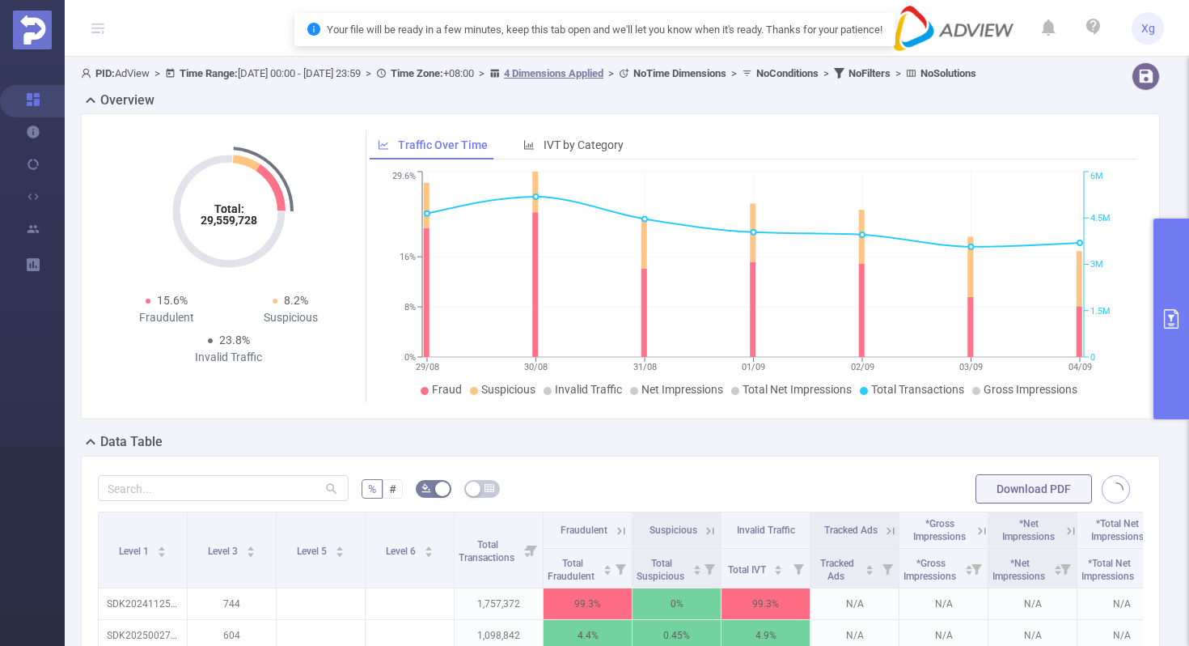
scroll to position [0, 0]
